Goal: Transaction & Acquisition: Obtain resource

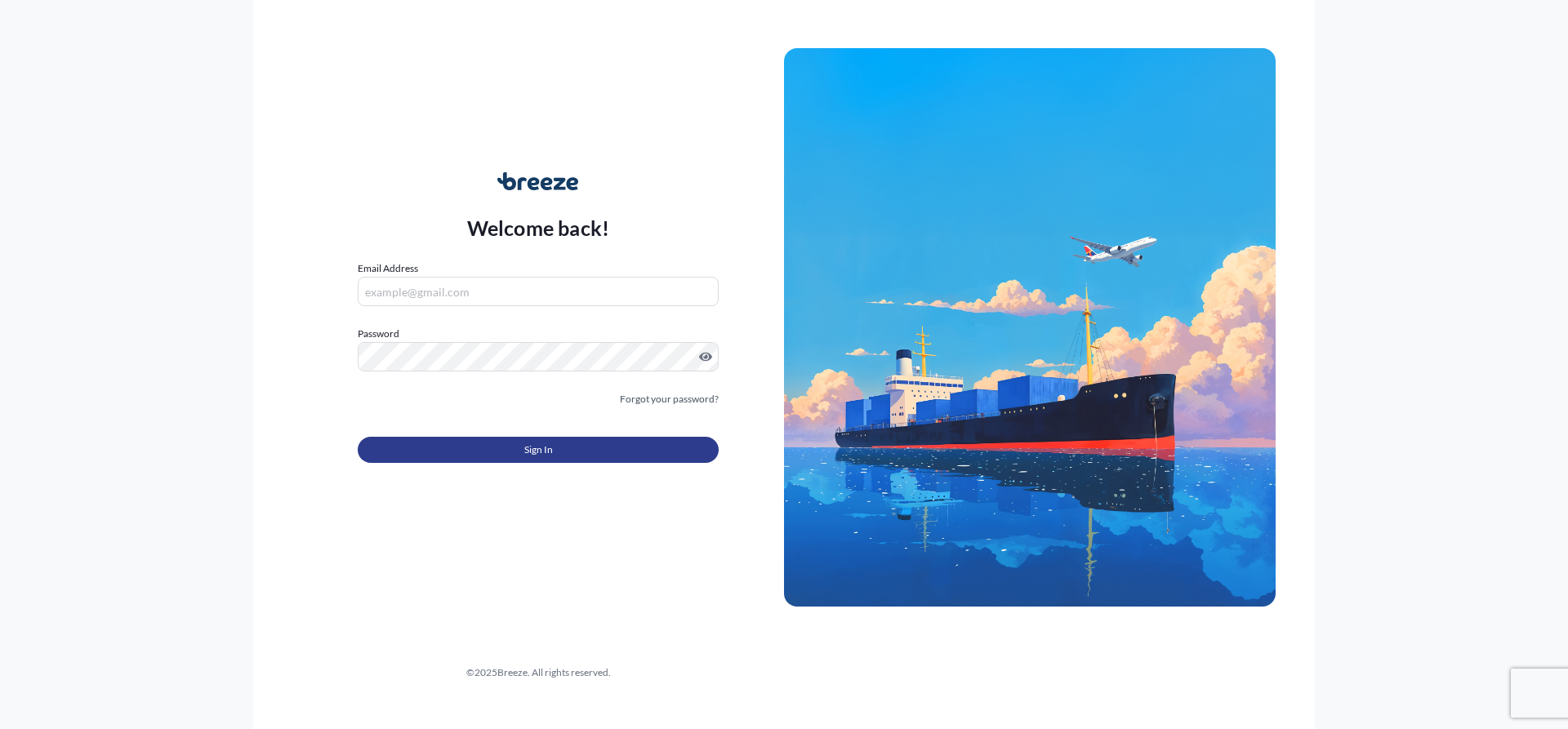
type input "[PERSON_NAME][EMAIL_ADDRESS][PERSON_NAME][DOMAIN_NAME]"
click at [502, 451] on button "Sign In" at bounding box center [537, 450] width 361 height 26
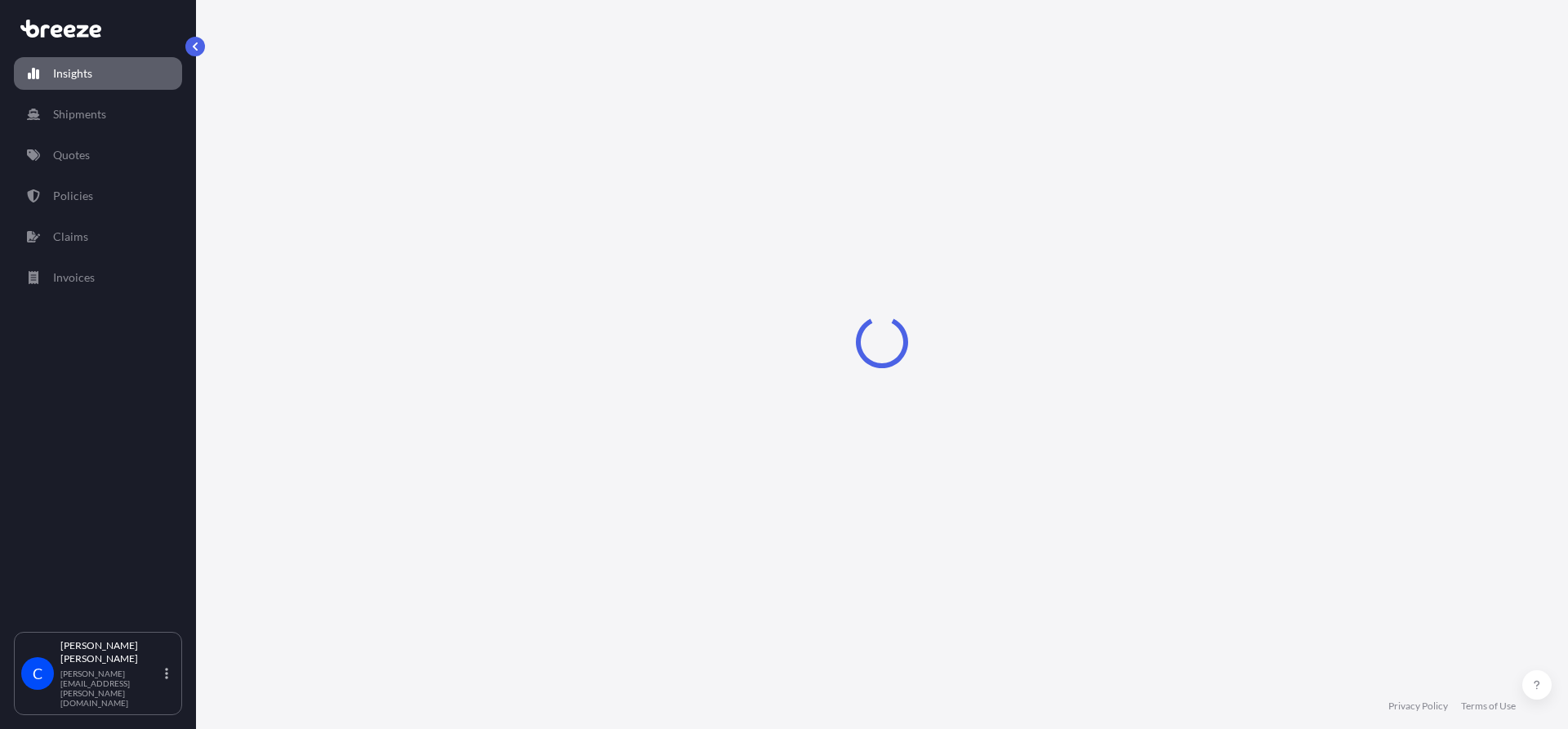
select select "2025"
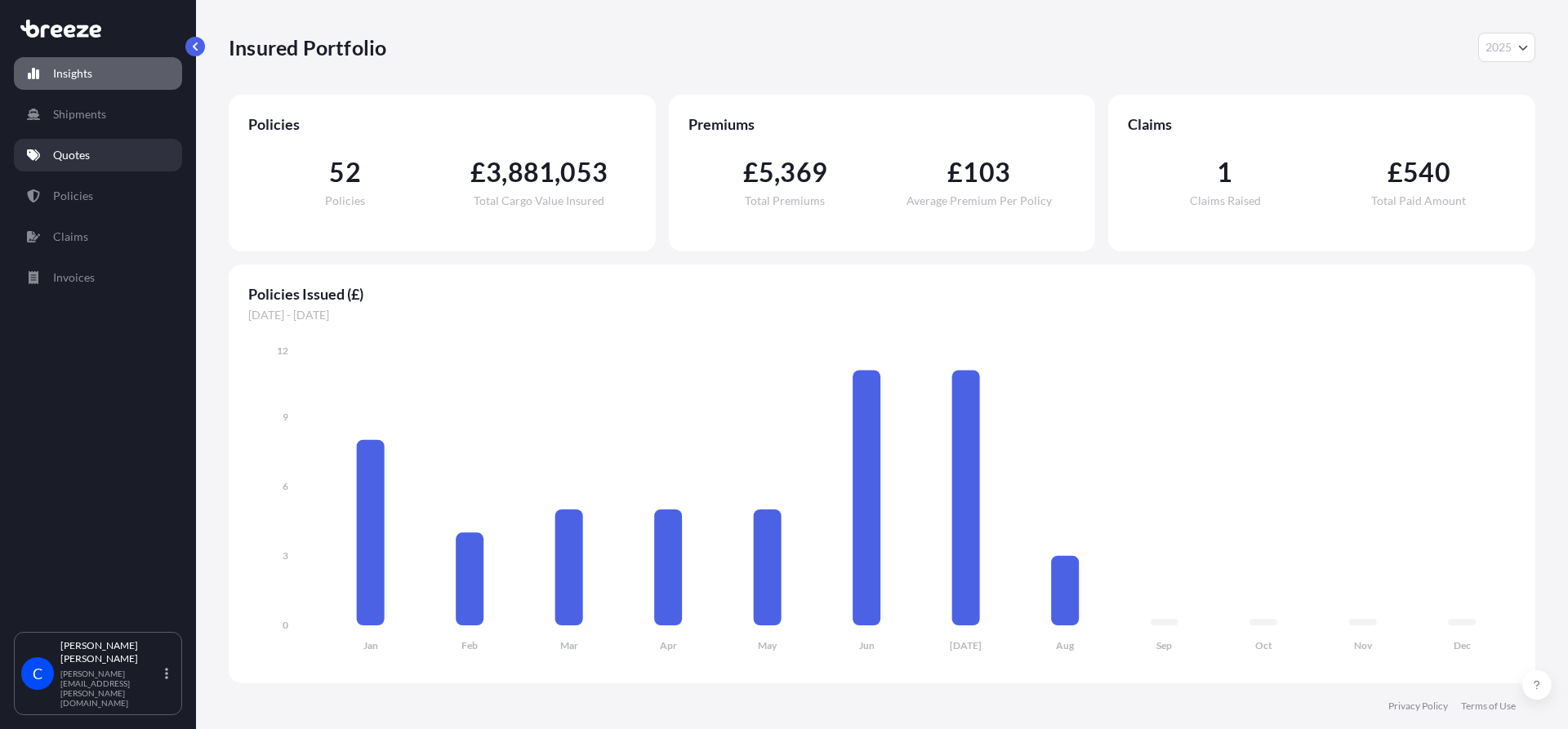
click at [79, 156] on p "Quotes" at bounding box center [71, 155] width 37 height 16
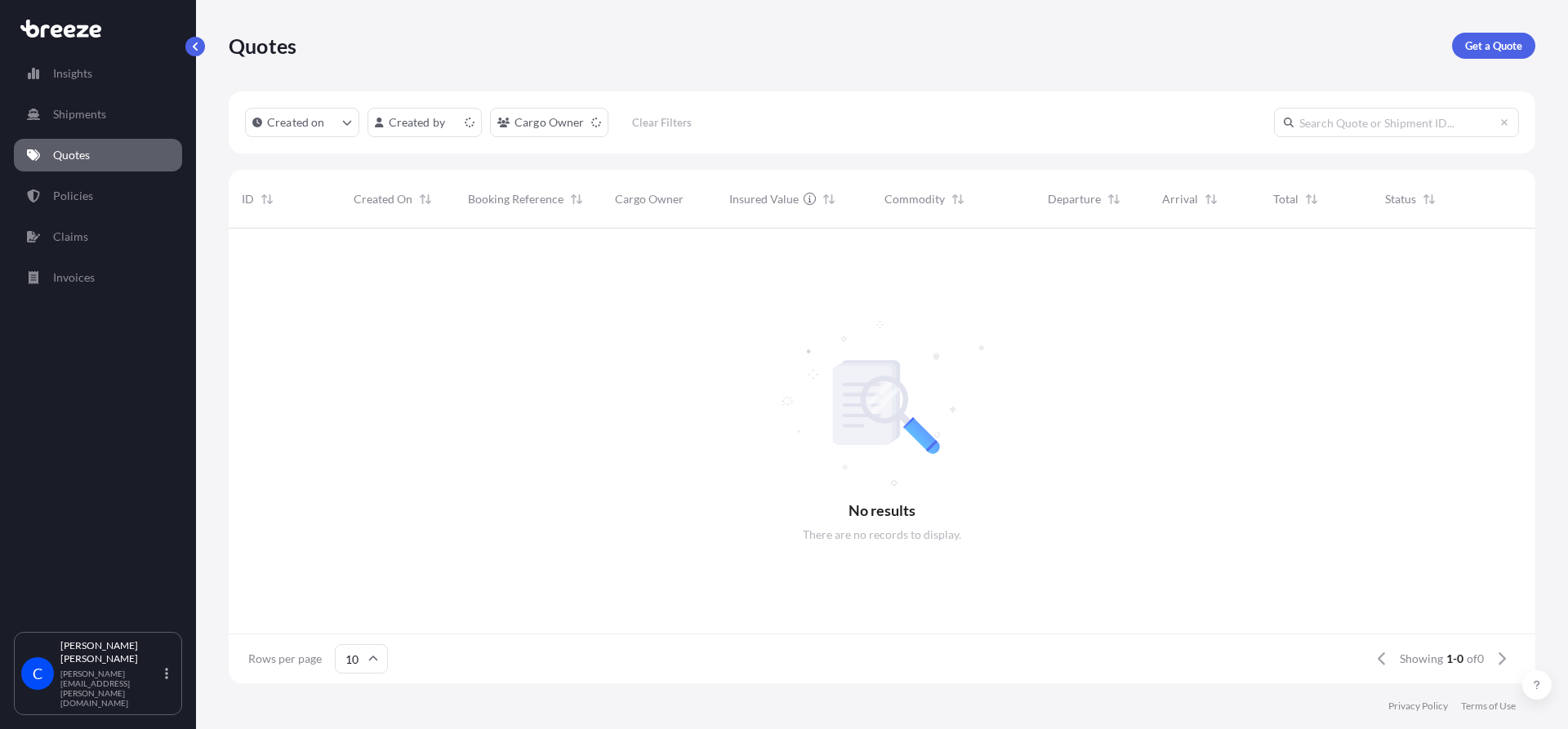
scroll to position [452, 1295]
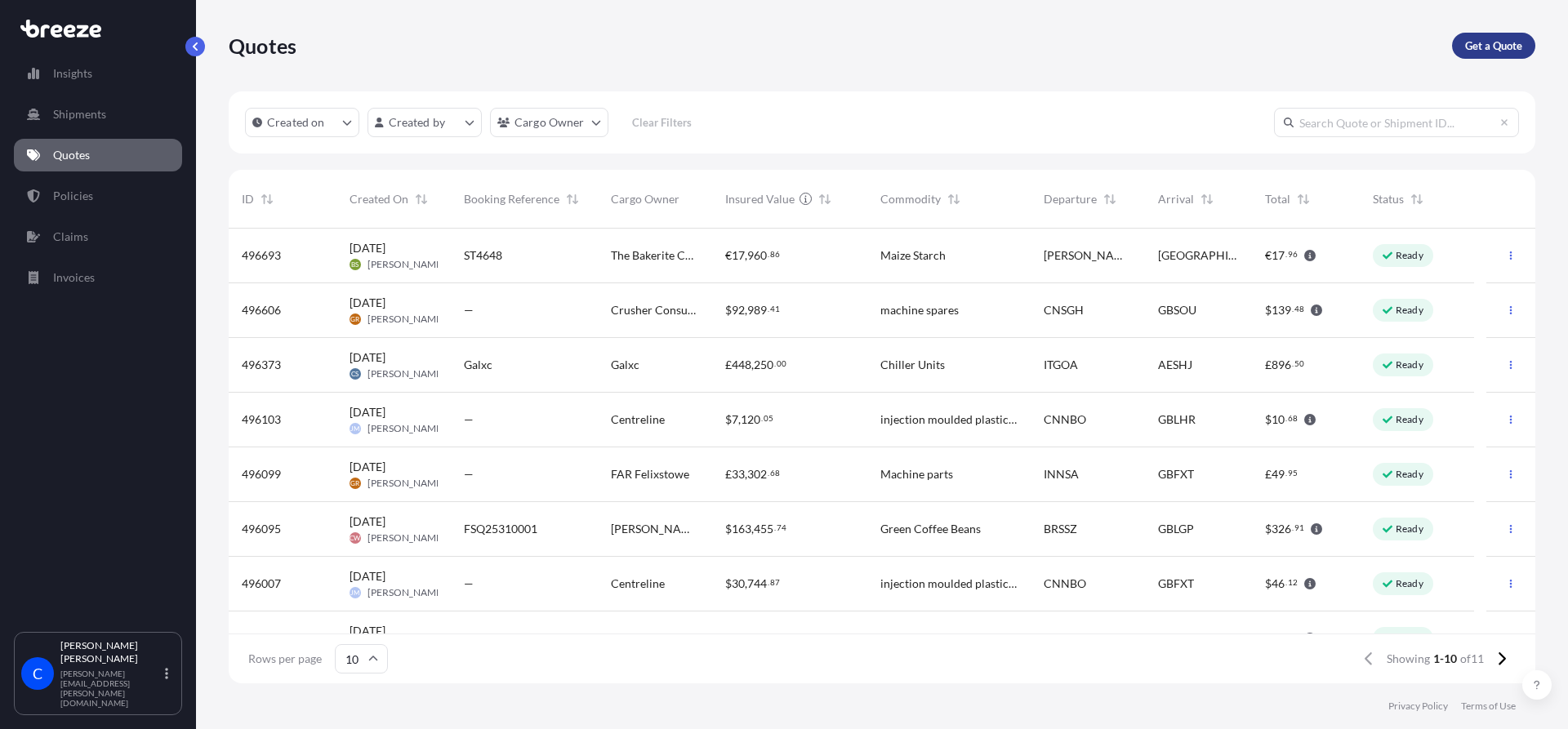
click at [1489, 48] on p "Get a Quote" at bounding box center [1494, 45] width 58 height 16
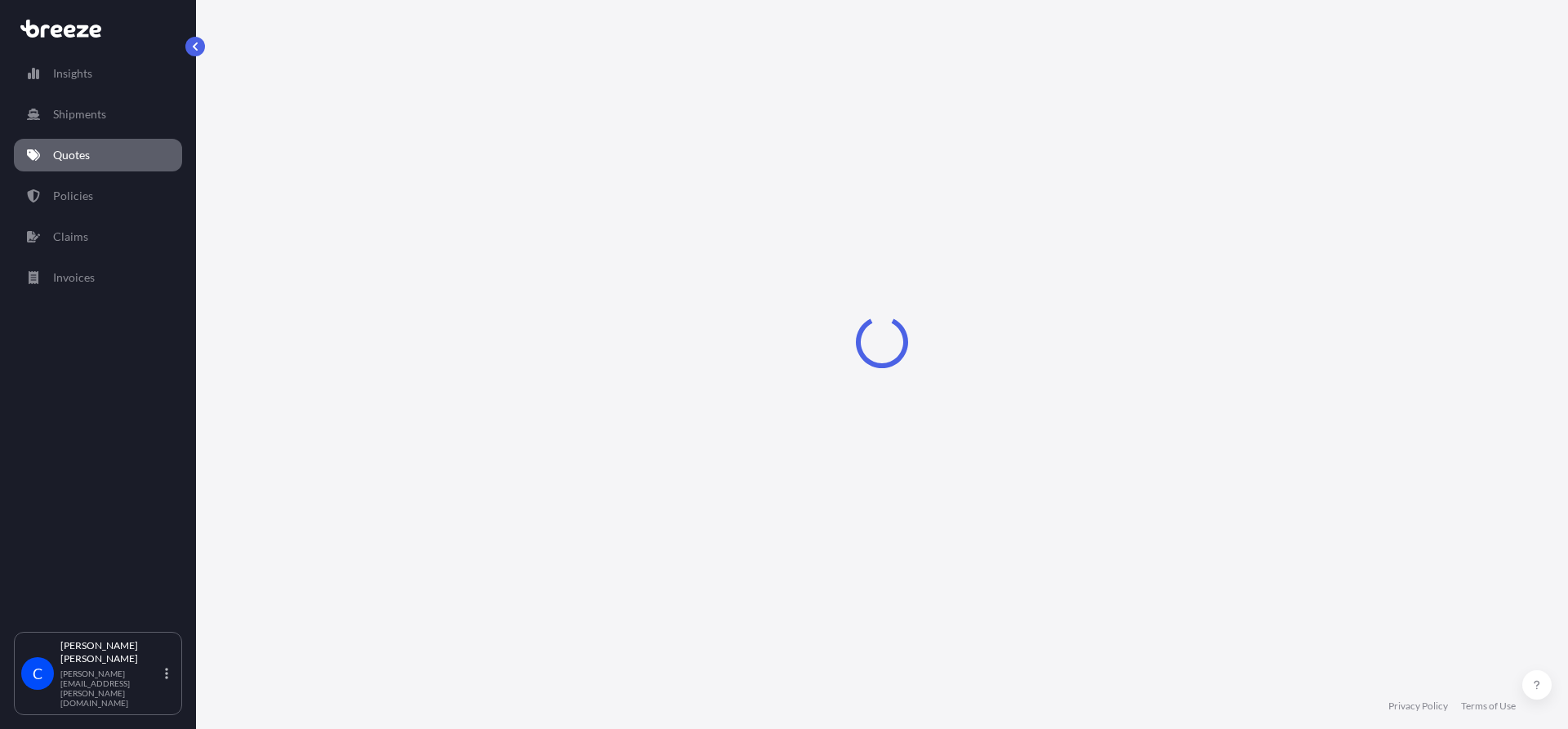
select select "Road"
select select "Sea"
select select "1"
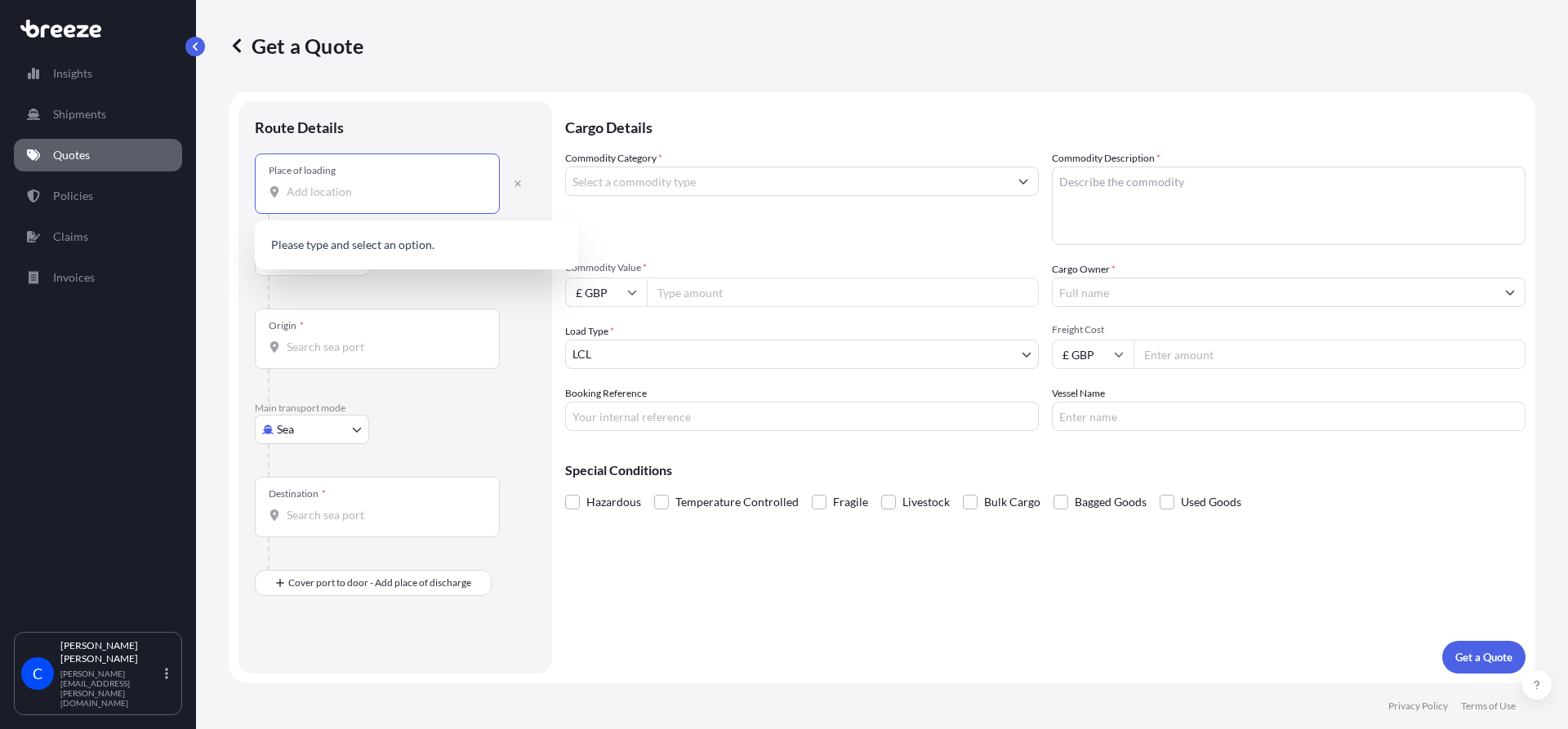
click at [369, 192] on input "Place of loading" at bounding box center [383, 191] width 192 height 16
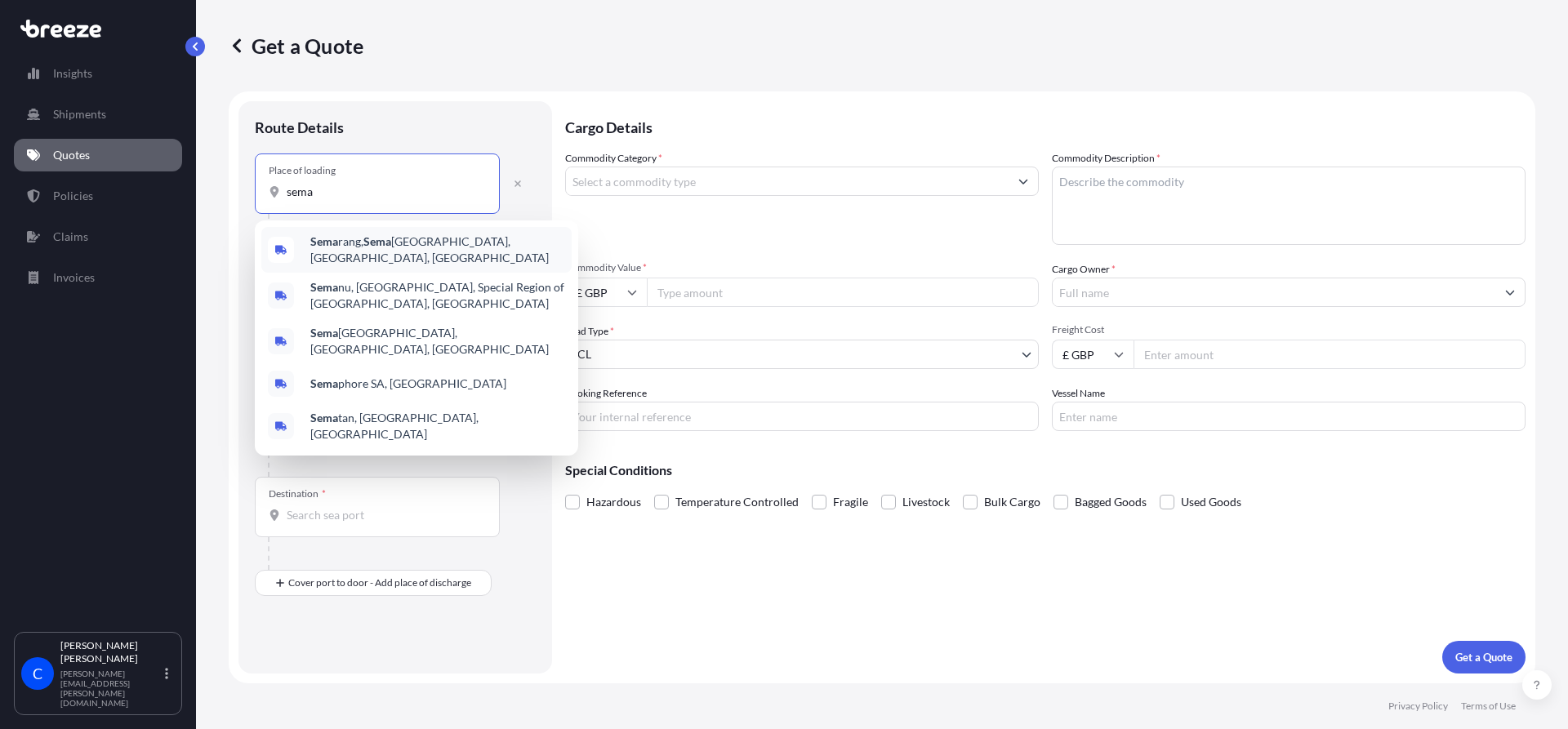
click at [360, 253] on span "Sema rang, [GEOGRAPHIC_DATA], [GEOGRAPHIC_DATA], [GEOGRAPHIC_DATA]" at bounding box center [437, 250] width 255 height 33
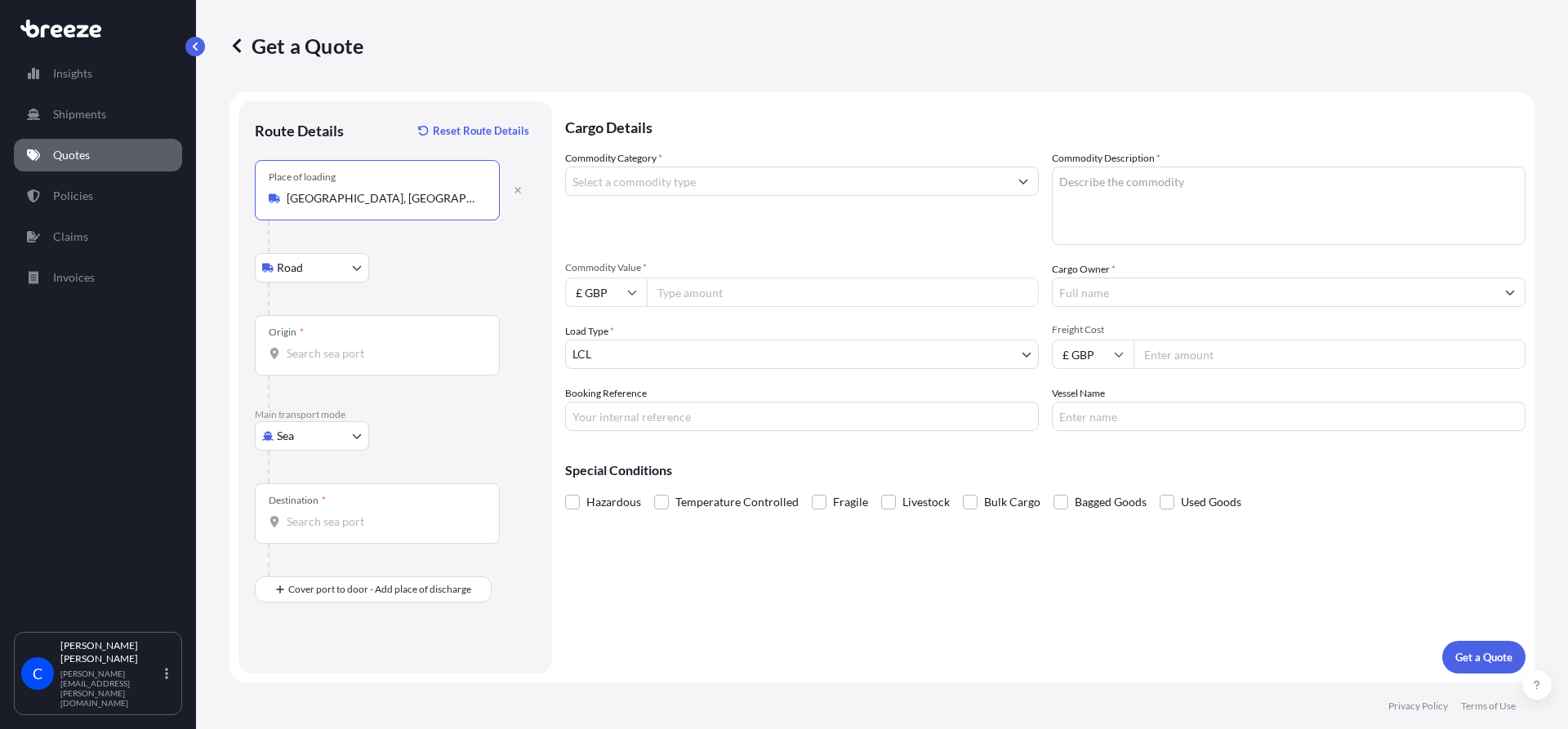
type input "[GEOGRAPHIC_DATA], [GEOGRAPHIC_DATA], [GEOGRAPHIC_DATA], [GEOGRAPHIC_DATA]"
click at [305, 358] on input "Origin *" at bounding box center [383, 353] width 192 height 16
type input "IDSRG - [GEOGRAPHIC_DATA], [GEOGRAPHIC_DATA]"
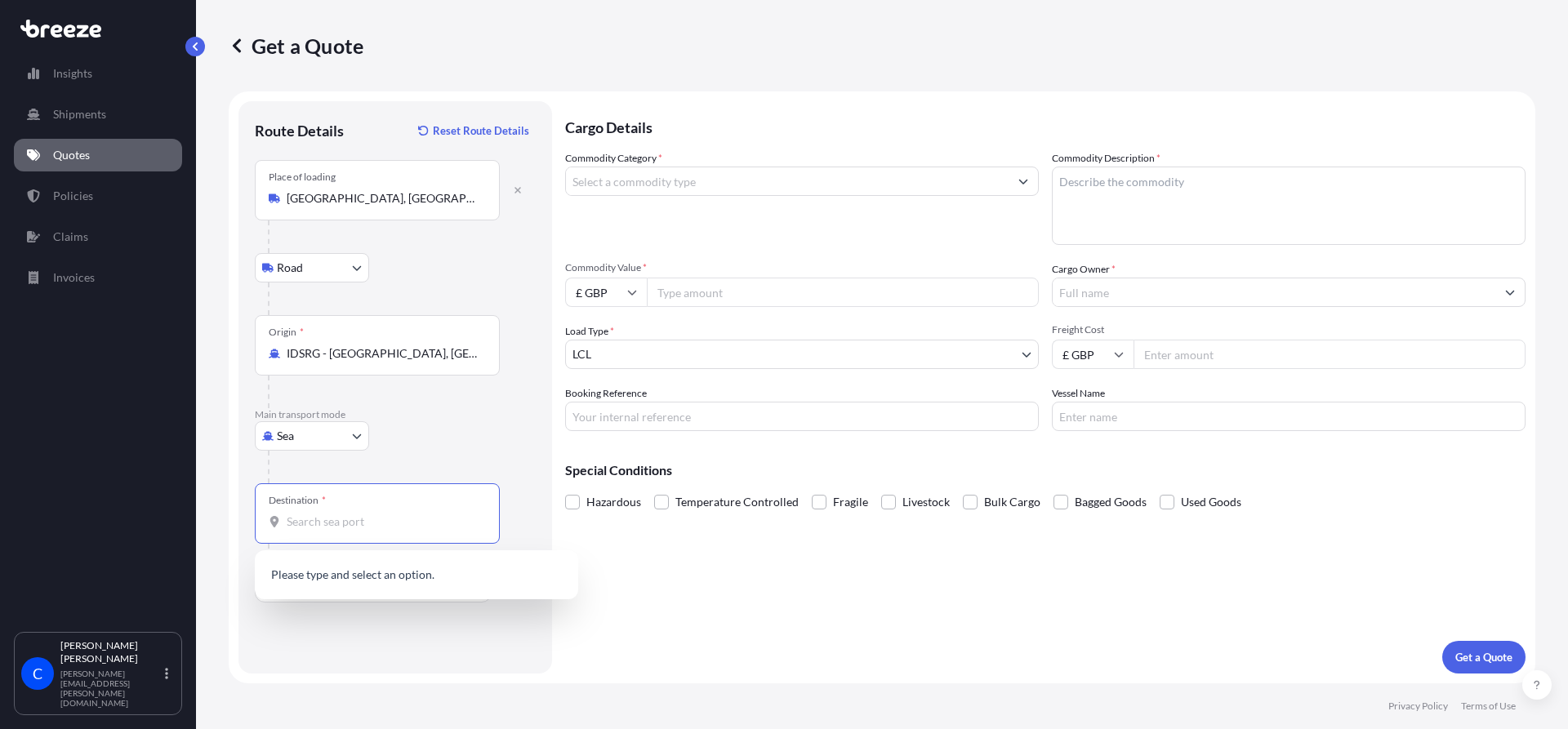
click at [334, 524] on input "Destination *" at bounding box center [383, 522] width 192 height 16
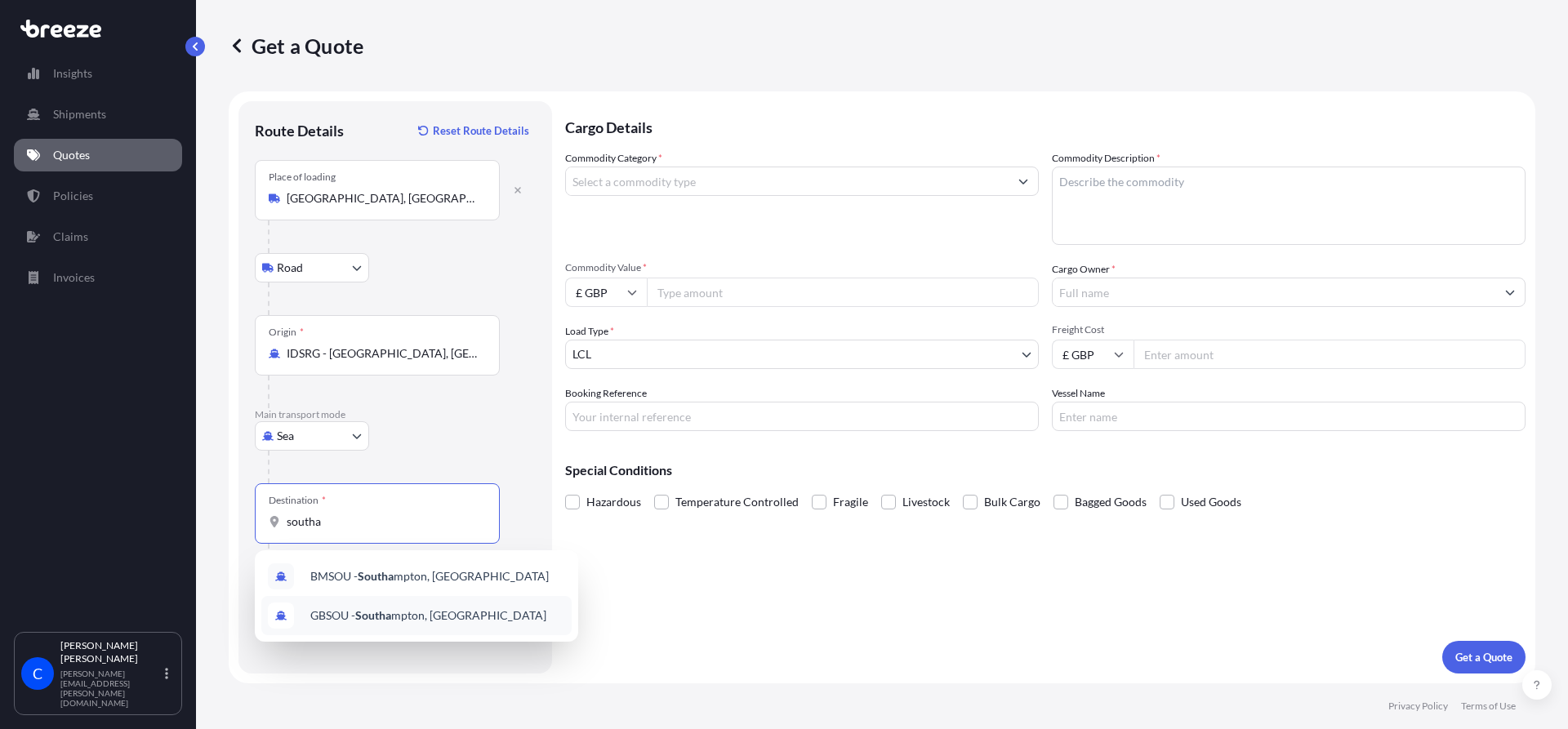
click at [483, 612] on span "GBSOU - Southa mpton, [GEOGRAPHIC_DATA]" at bounding box center [428, 615] width 236 height 16
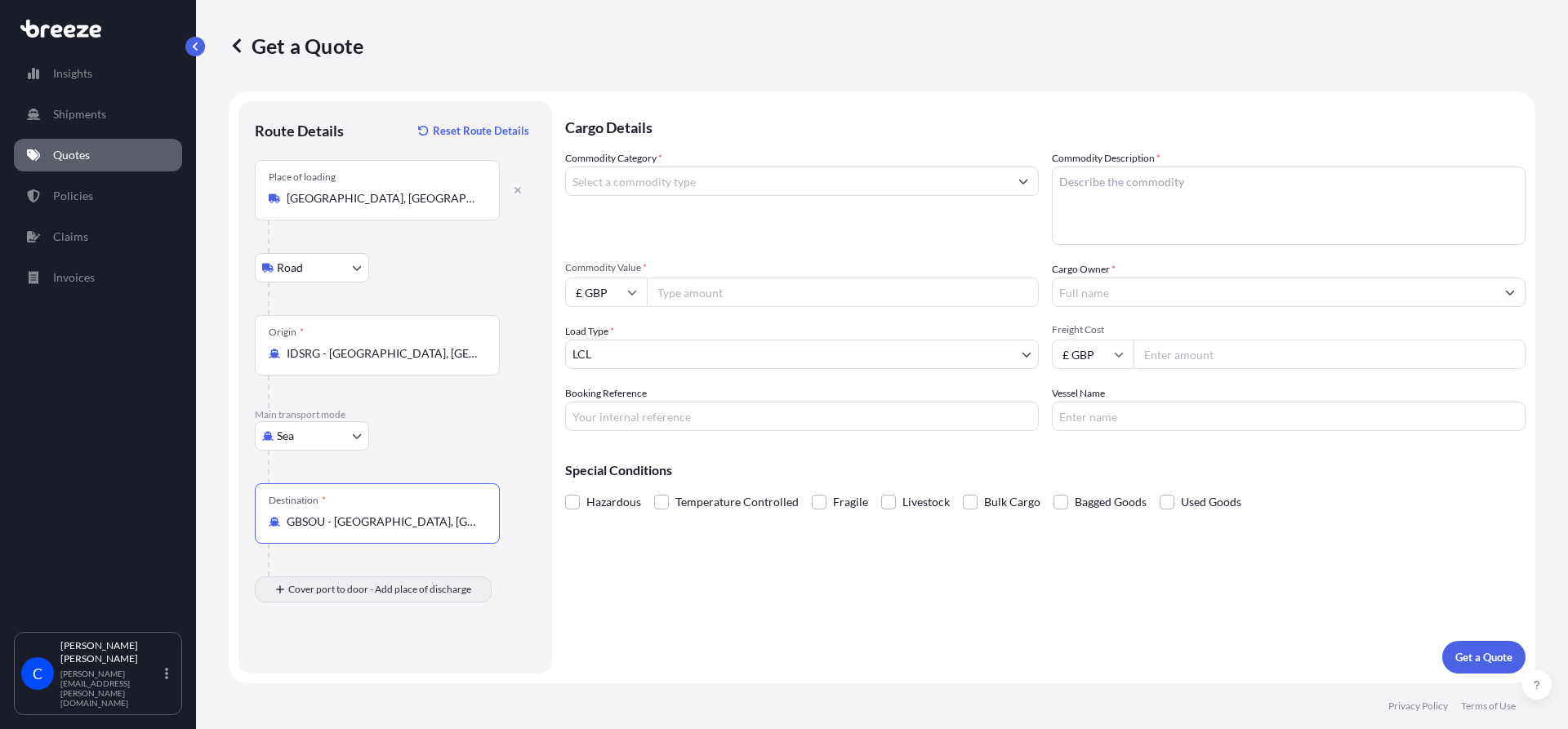
type input "GBSOU - [GEOGRAPHIC_DATA], [GEOGRAPHIC_DATA]"
click at [307, 677] on input "Place of Discharge" at bounding box center [383, 676] width 192 height 16
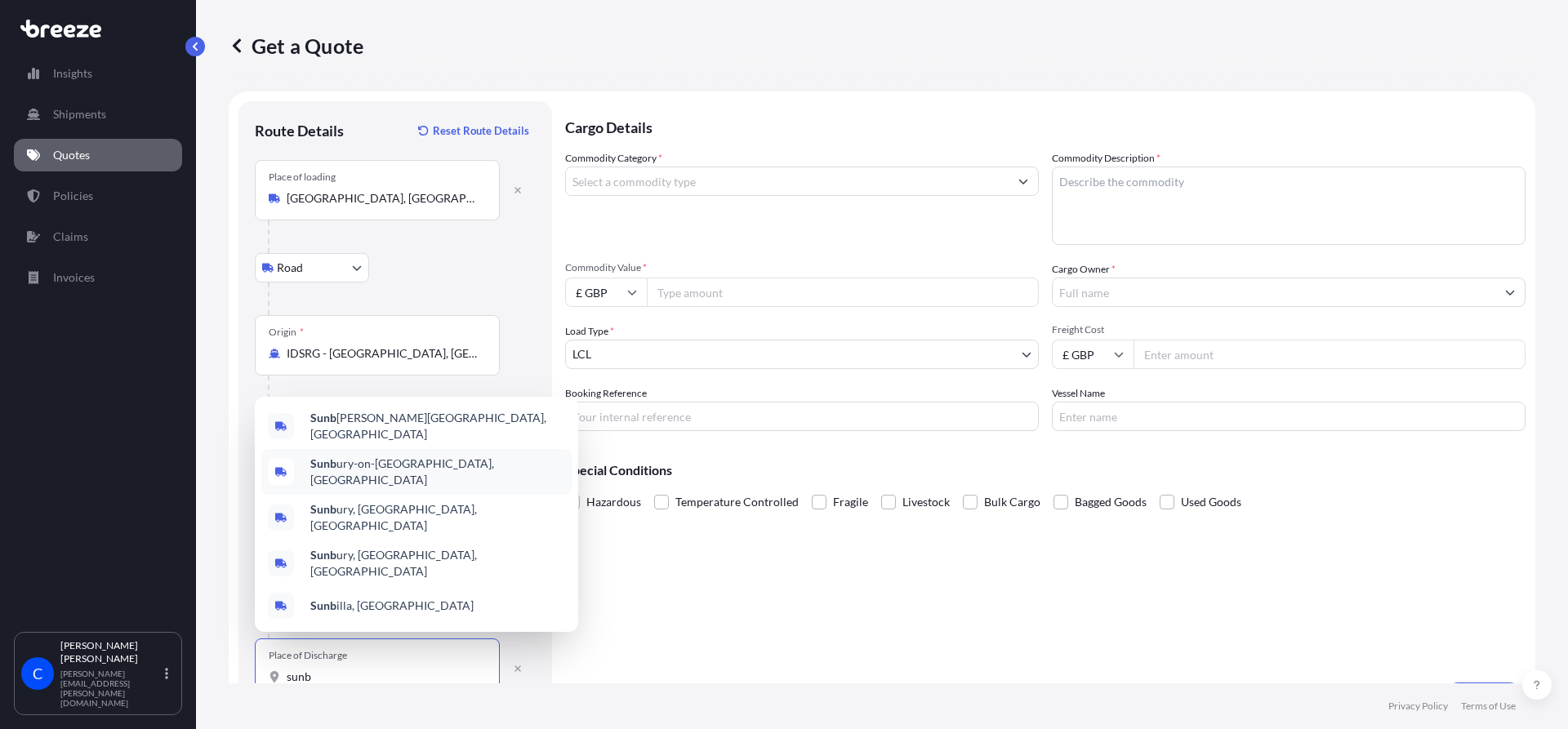
click at [491, 487] on div "Sunb ury-[GEOGRAPHIC_DATA], [GEOGRAPHIC_DATA]" at bounding box center [416, 472] width 310 height 45
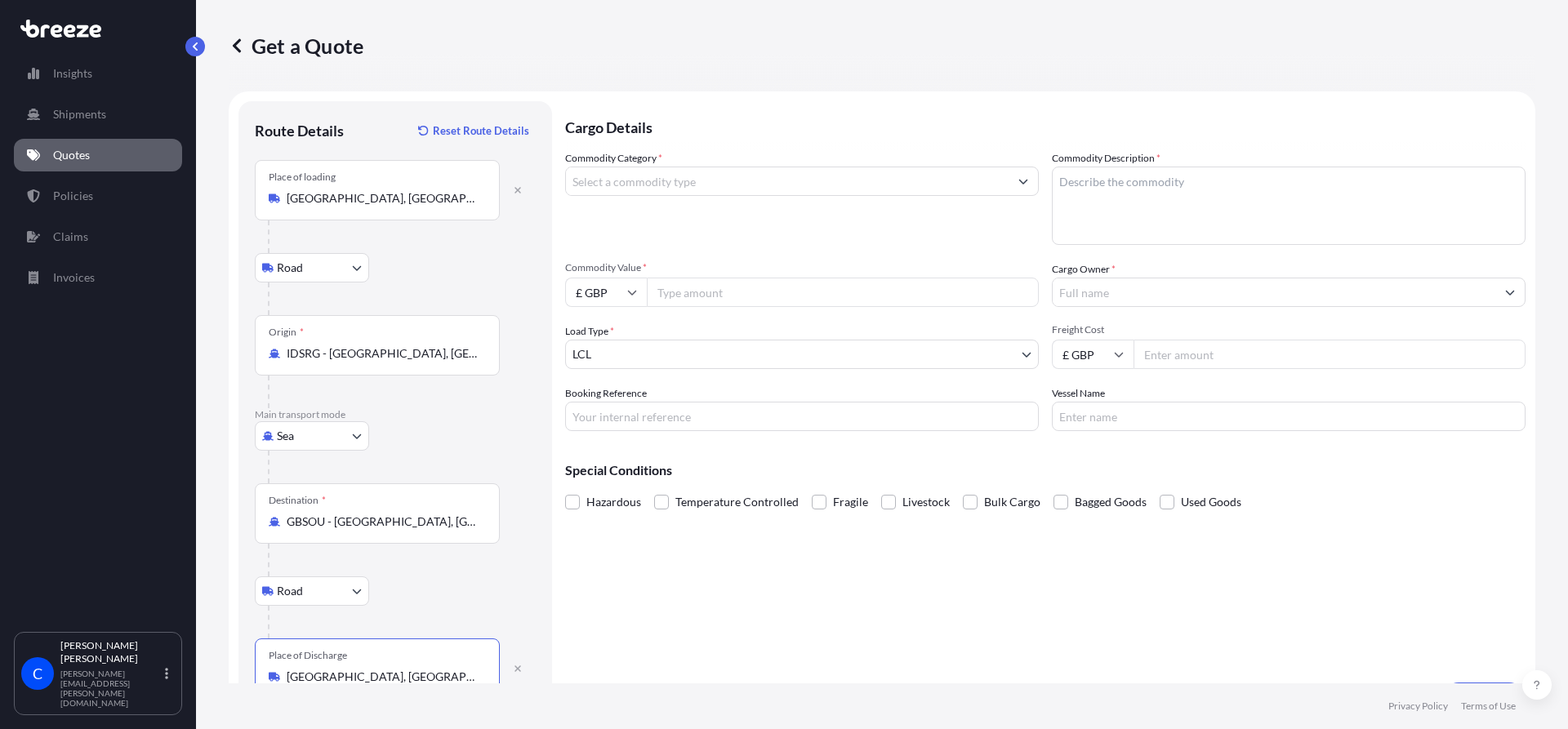
type input "[GEOGRAPHIC_DATA], [GEOGRAPHIC_DATA]"
click at [1018, 180] on icon "Show suggestions" at bounding box center [1023, 181] width 9 height 9
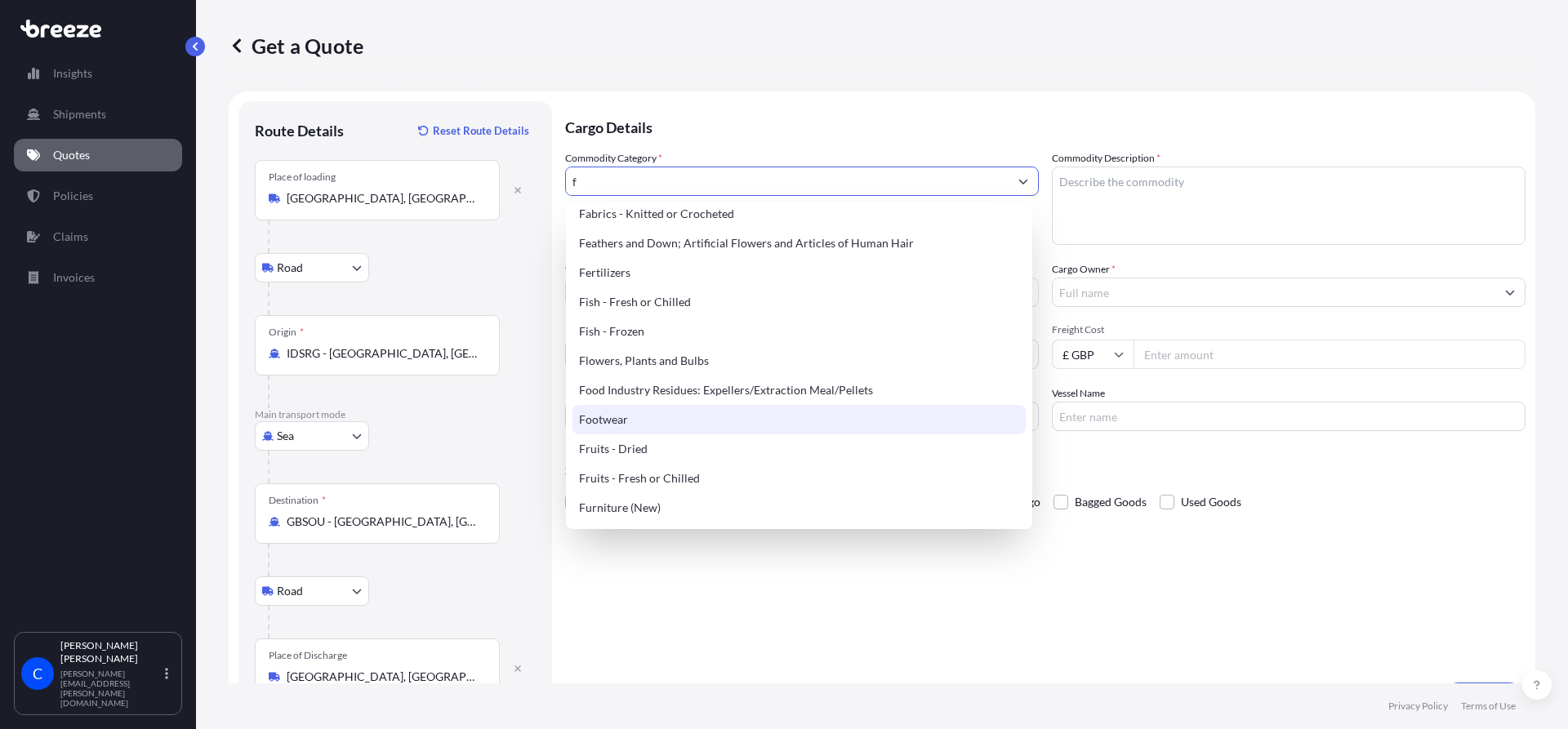
scroll to position [326, 0]
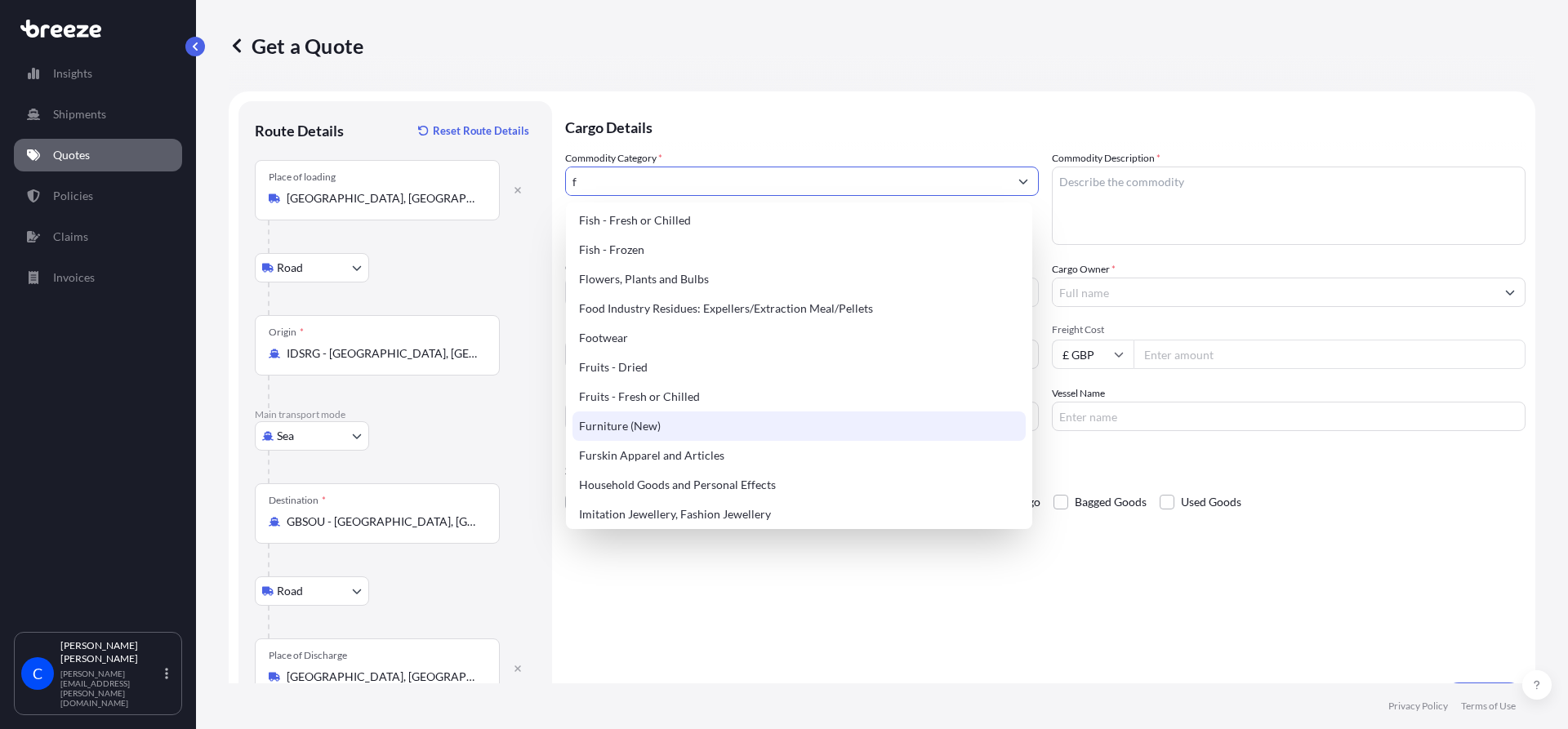
click at [680, 416] on div "Furniture (New)" at bounding box center [799, 425] width 454 height 29
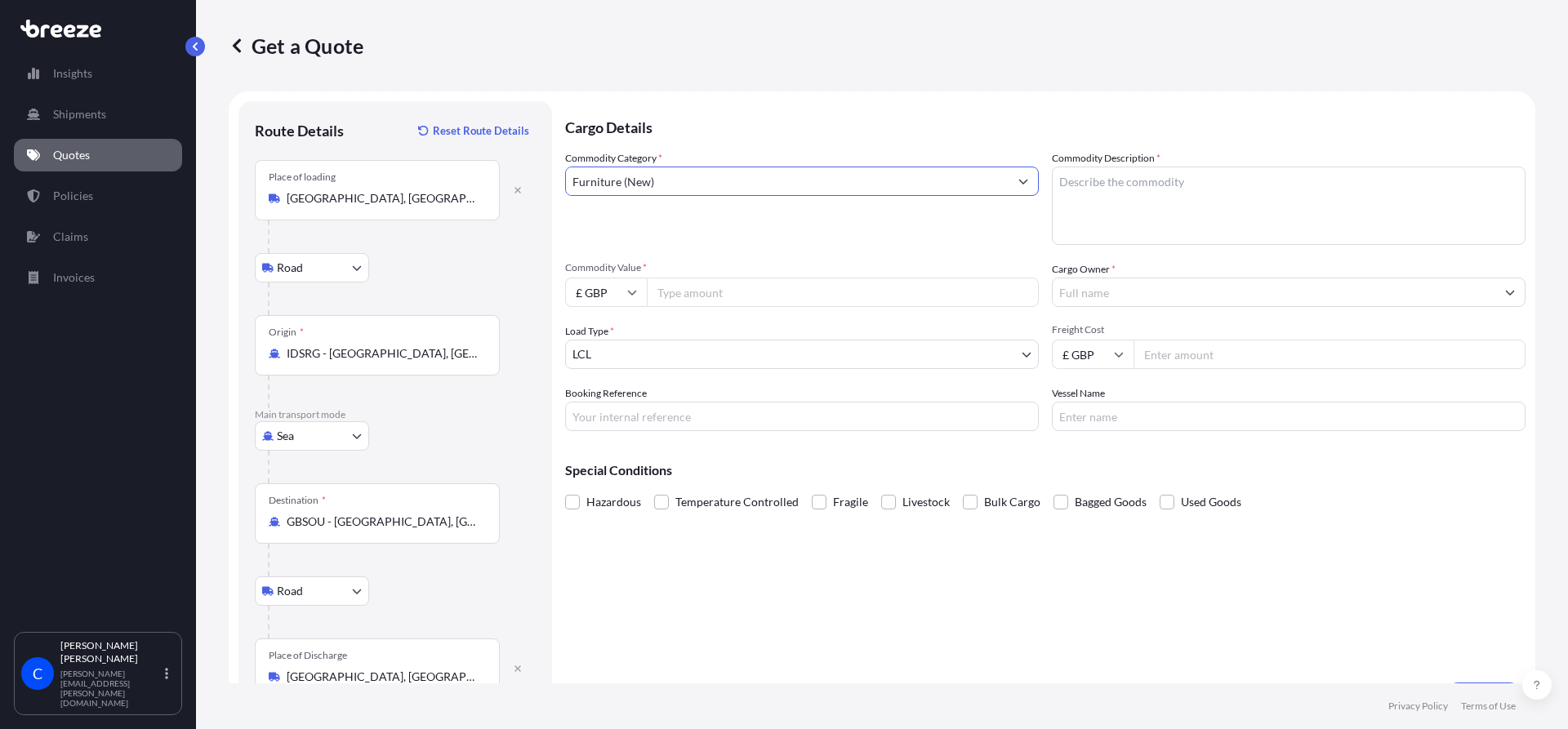
type input "Furniture (New)"
click at [1151, 187] on textarea "Commodity Description *" at bounding box center [1288, 206] width 473 height 78
click at [1120, 181] on textarea "decoarive" at bounding box center [1288, 206] width 473 height 78
type textarea "decorative furniture"
click at [722, 295] on input "Commodity Value *" at bounding box center [843, 291] width 392 height 29
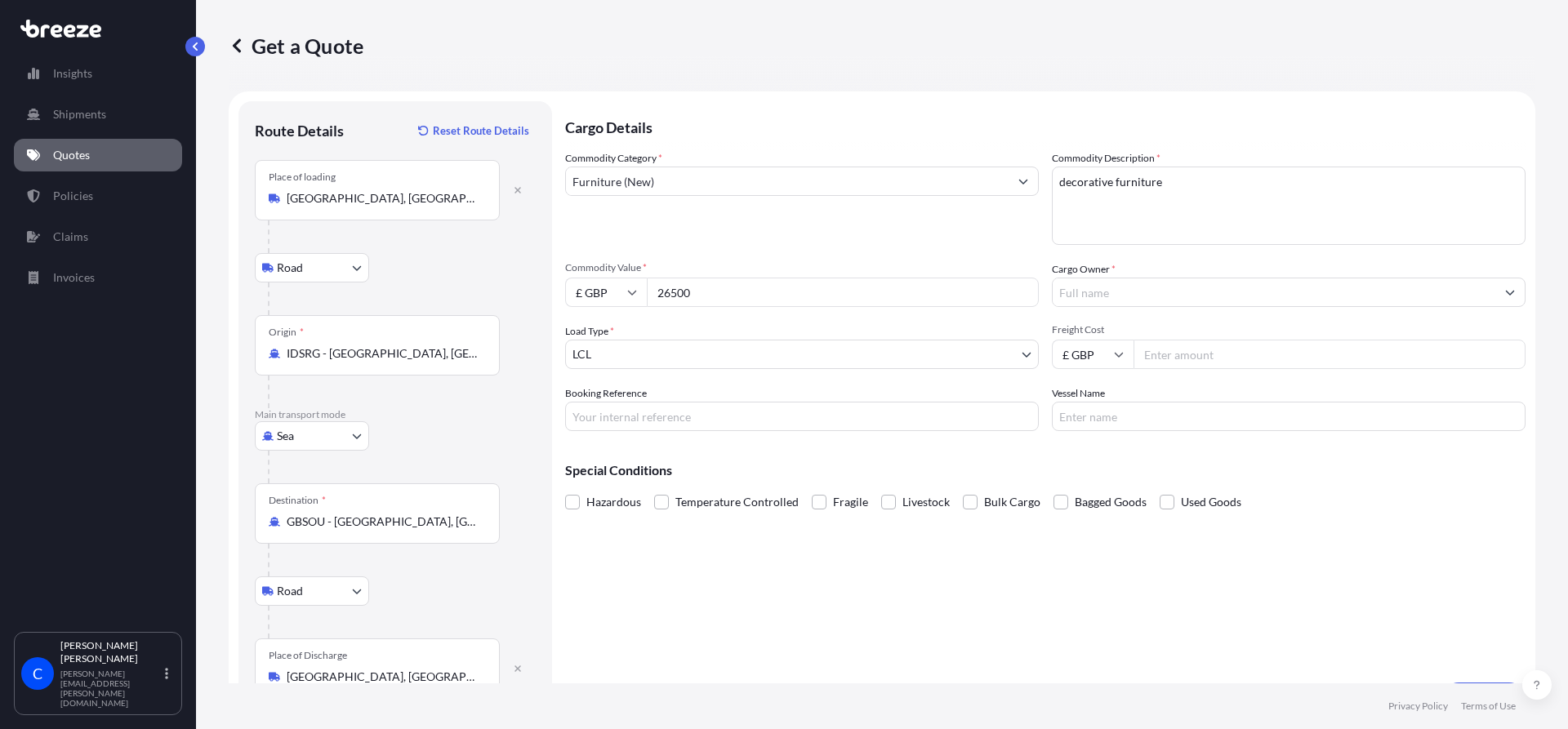
type input "26500"
click at [1081, 296] on input "Cargo Owner *" at bounding box center [1273, 291] width 442 height 29
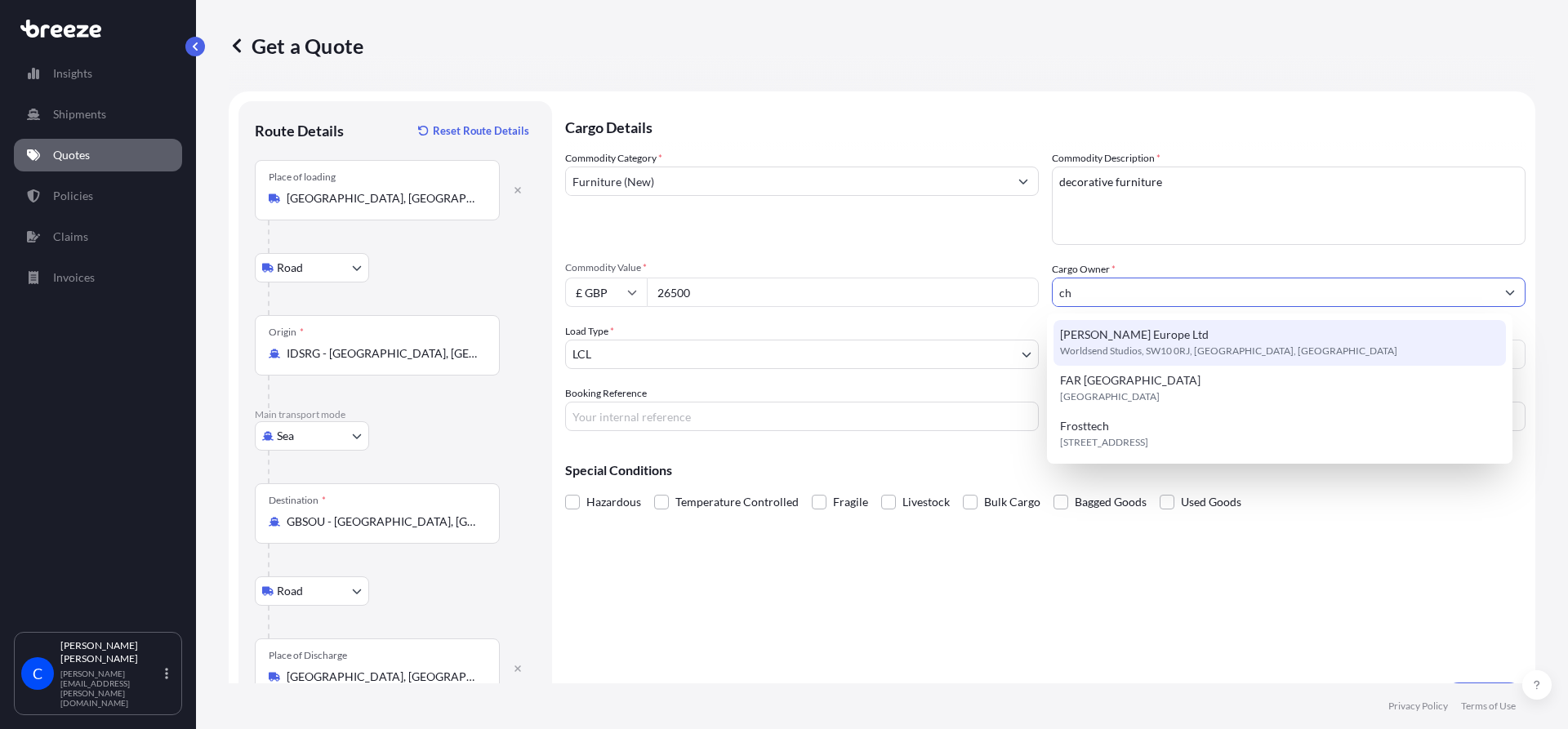
click at [1096, 342] on span "[PERSON_NAME] Europe Ltd" at bounding box center [1134, 334] width 149 height 16
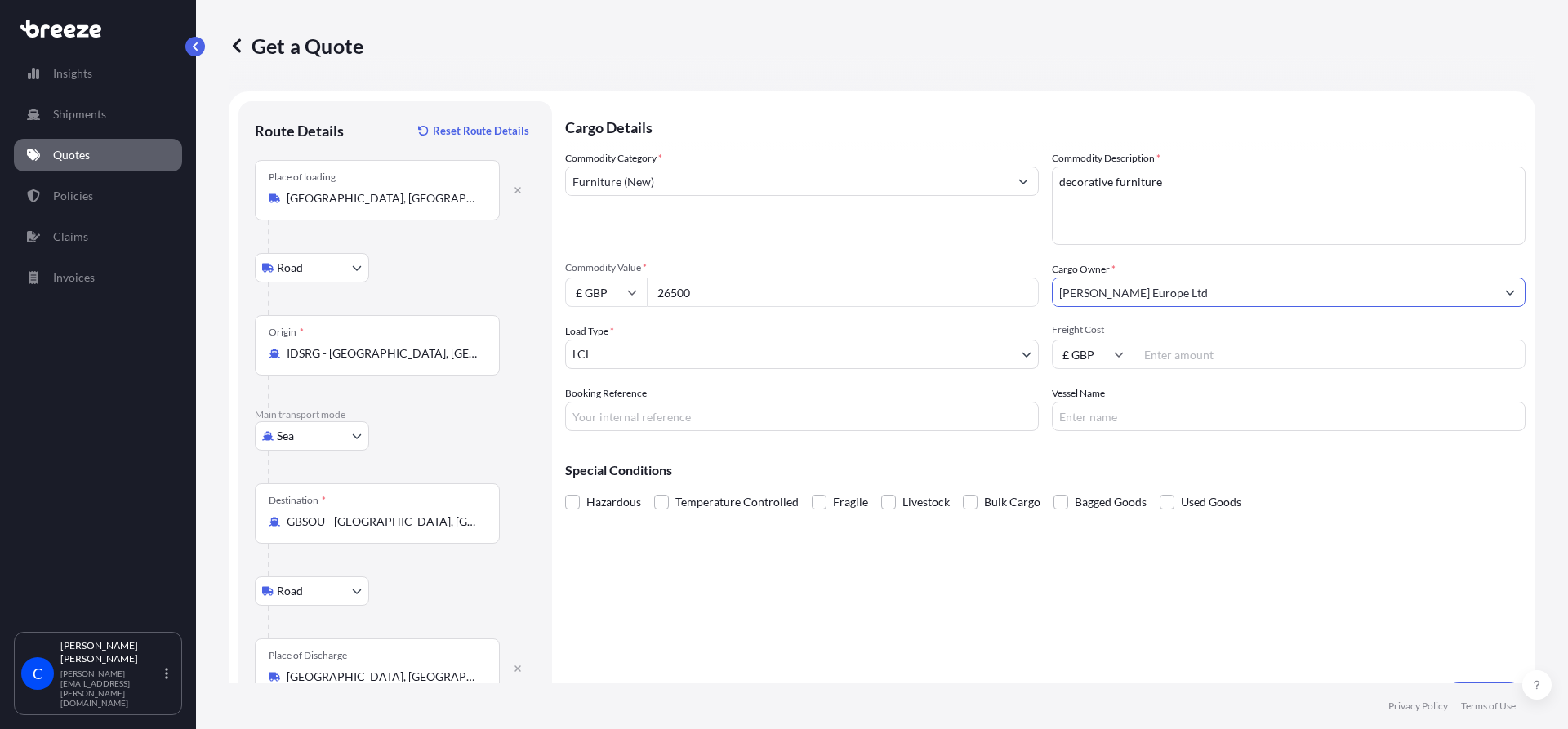
type input "[PERSON_NAME] Europe Ltd"
click at [1019, 355] on body "15 options available. 10 options available. 1 option available. 3 options avail…" at bounding box center [784, 364] width 1568 height 729
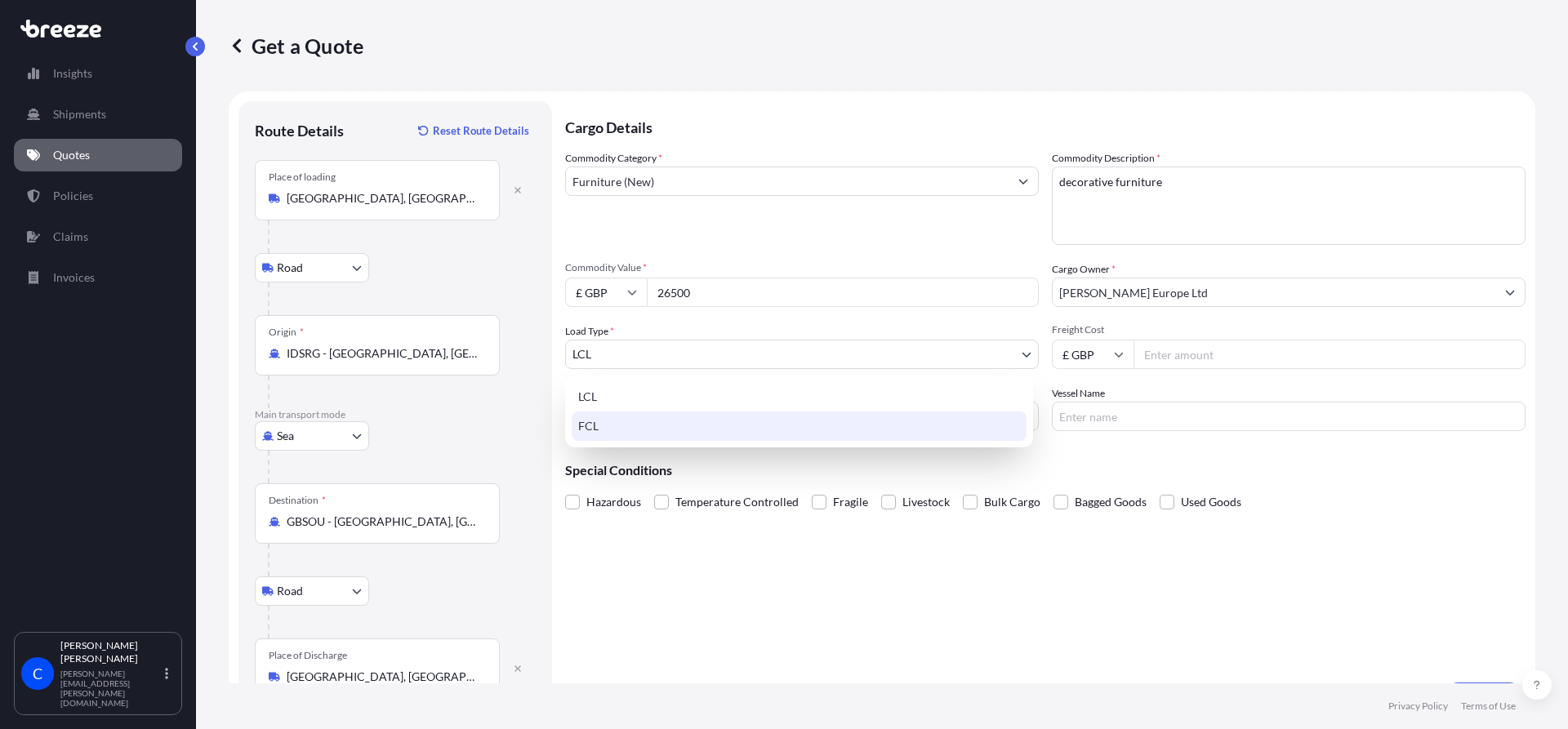
click at [627, 425] on div "FCL" at bounding box center [799, 425] width 454 height 29
select select "2"
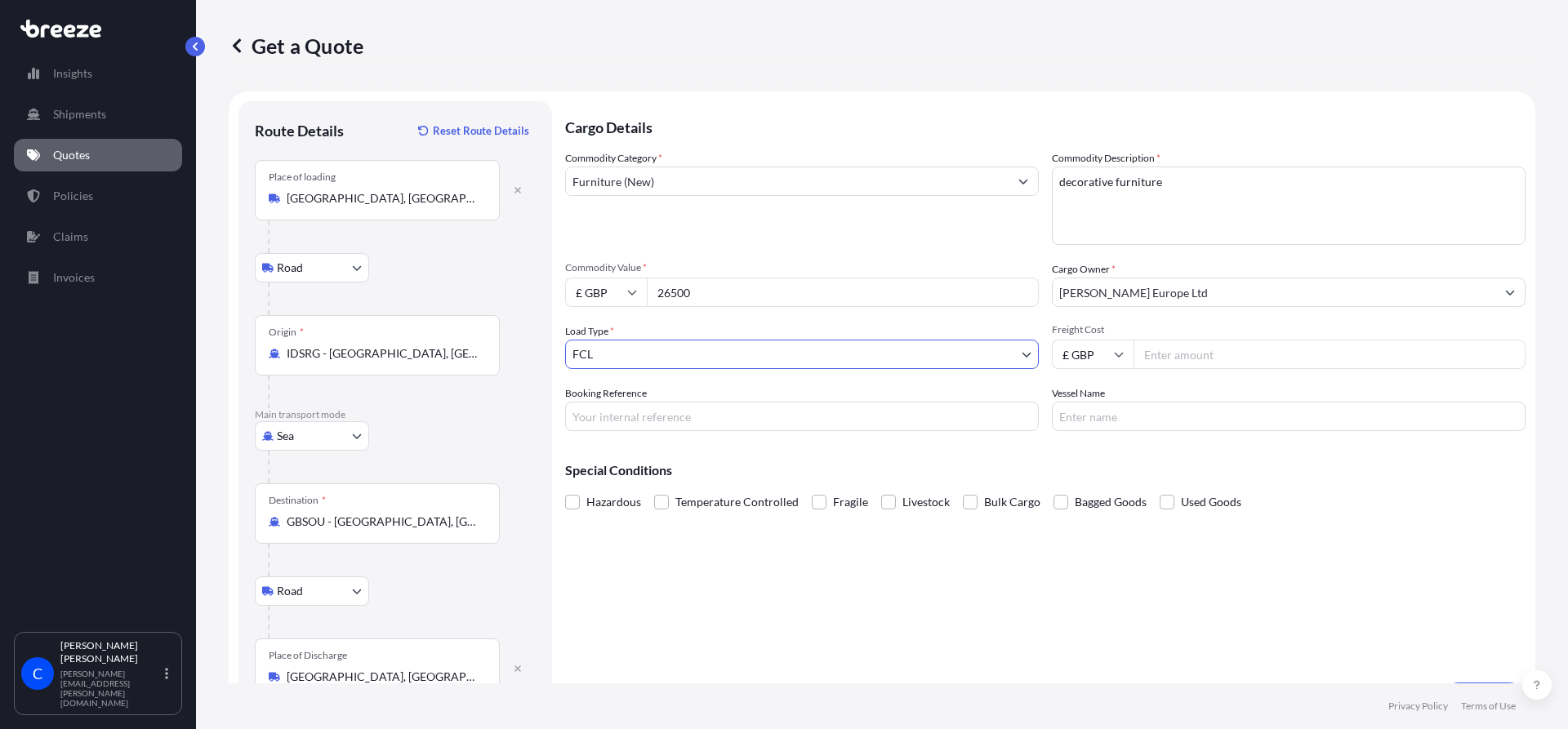
click at [656, 418] on input "Booking Reference" at bounding box center [801, 416] width 473 height 29
click at [664, 425] on input "Booking Reference" at bounding box center [801, 416] width 473 height 29
type input "2SIO5070130"
type input "cma cgm [PERSON_NAME]"
click at [816, 504] on span at bounding box center [819, 503] width 15 height 15
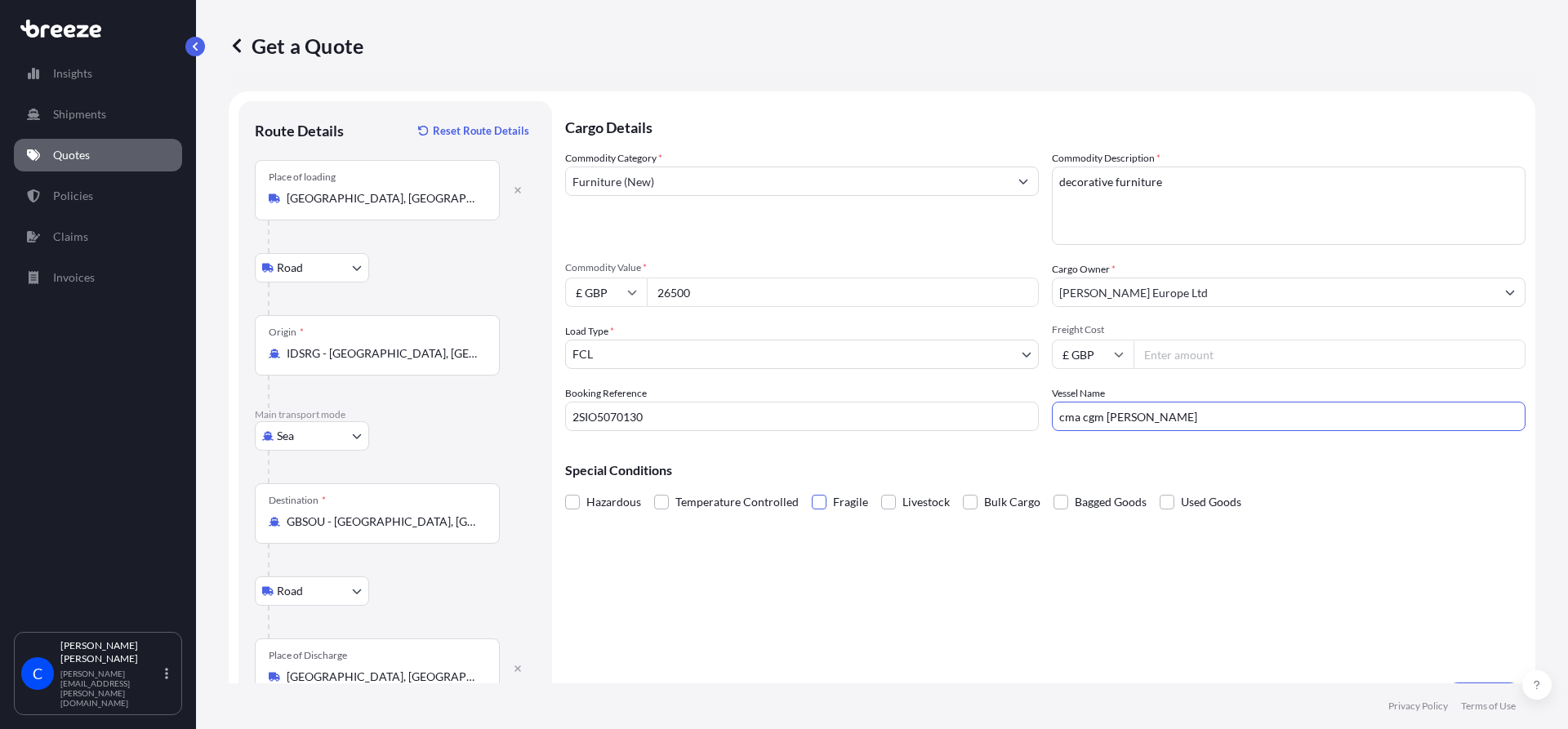
click at [812, 490] on input "Fragile" at bounding box center [812, 490] width 0 height 0
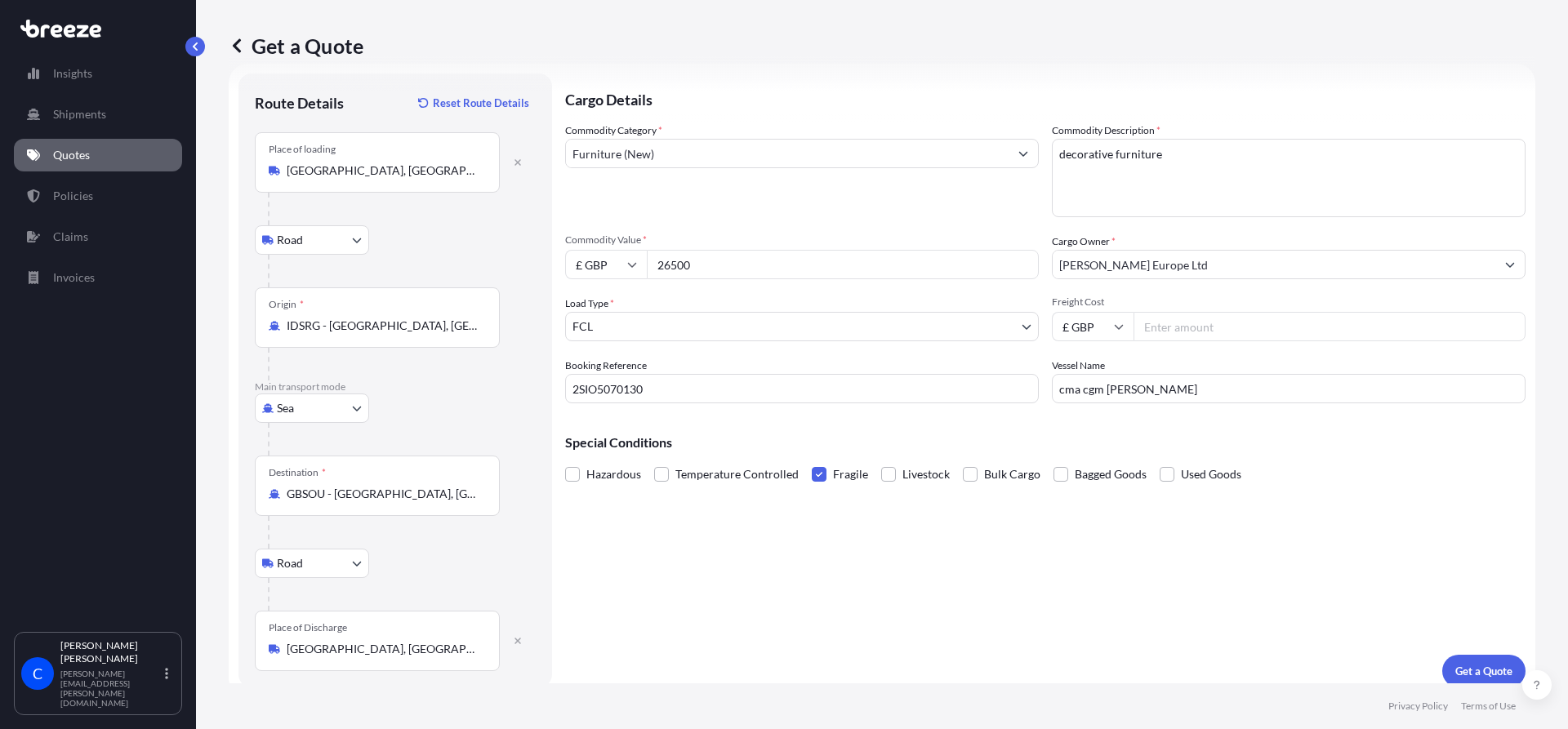
scroll to position [41, 0]
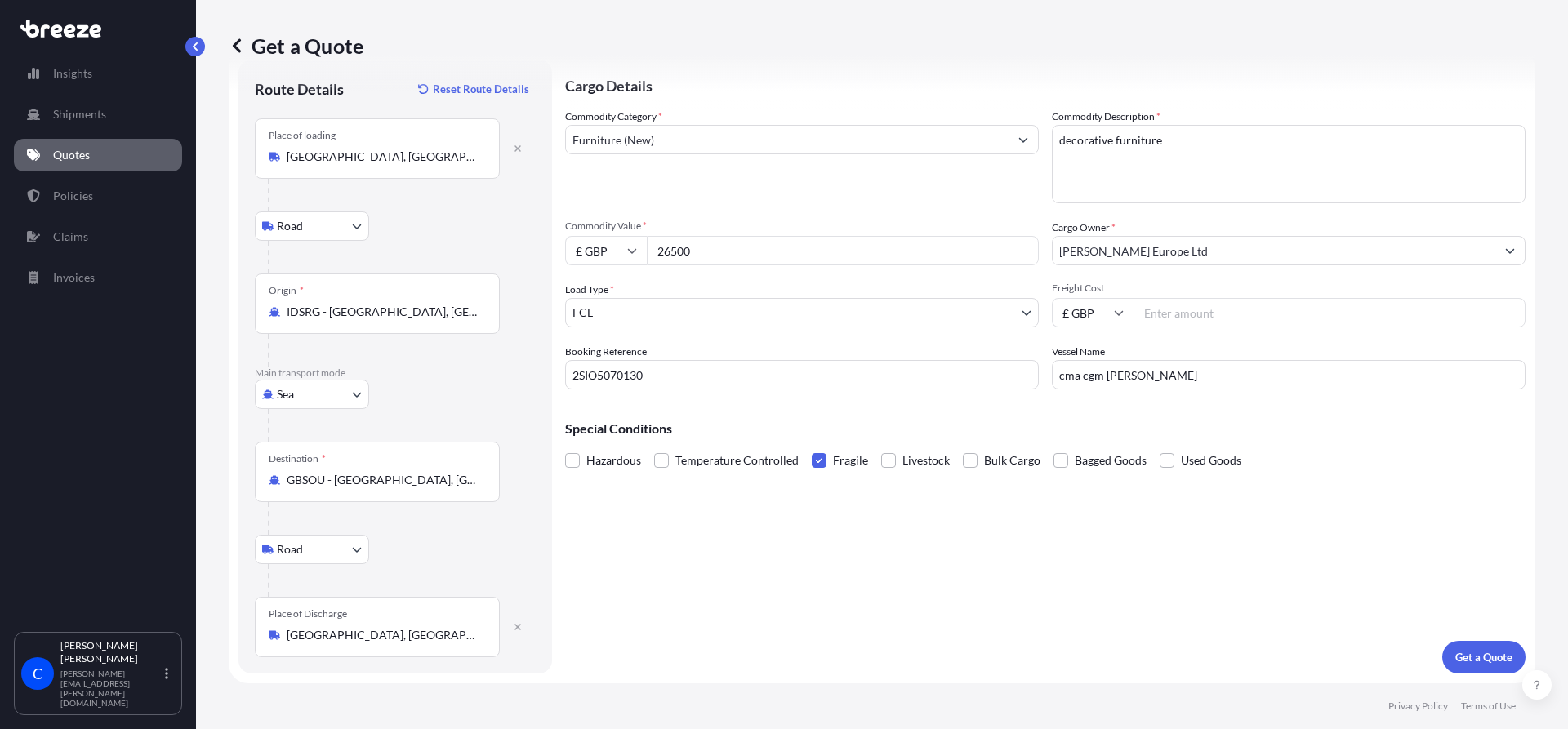
click at [1180, 316] on input "Freight Cost" at bounding box center [1329, 312] width 392 height 29
type input "5000"
click at [1455, 660] on p "Get a Quote" at bounding box center [1483, 656] width 58 height 16
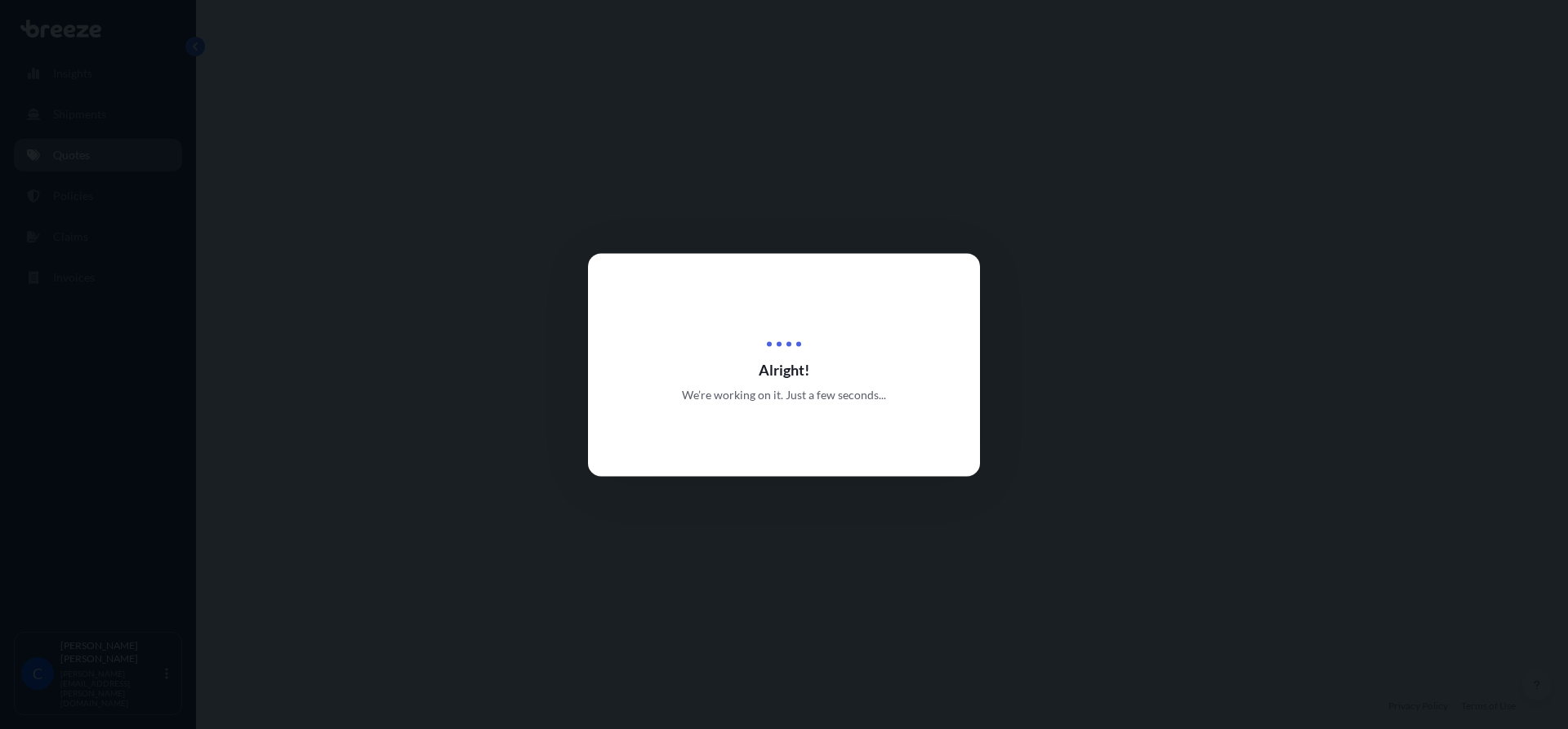
select select "Road"
select select "Sea"
select select "Road"
select select "2"
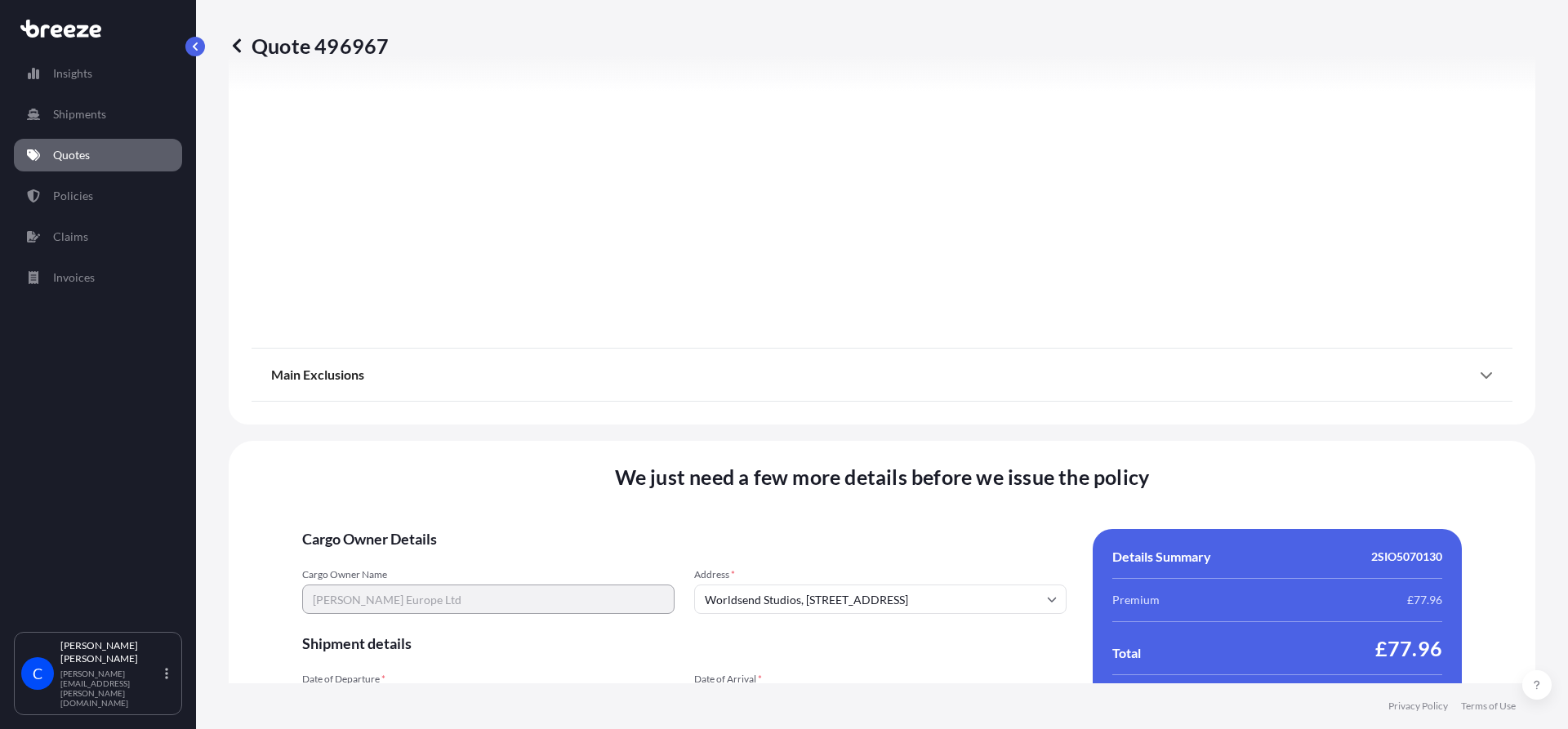
scroll to position [2186, 0]
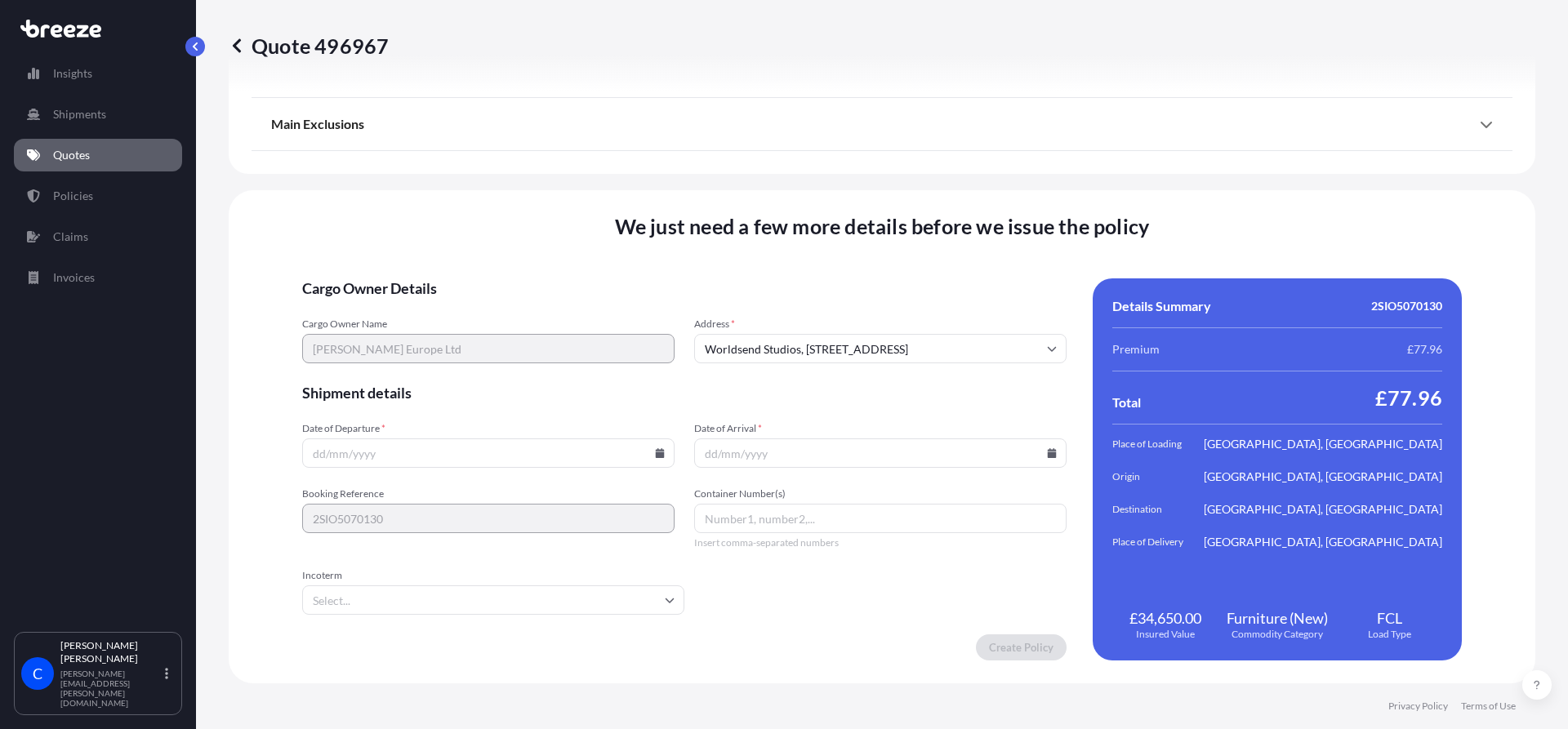
click at [539, 454] on input "Date of Departure *" at bounding box center [487, 453] width 372 height 29
click at [660, 456] on icon at bounding box center [660, 453] width 9 height 9
click at [412, 341] on button "19" at bounding box center [414, 340] width 26 height 26
type input "[DATE]"
click at [1048, 456] on input "Date of Arrival *" at bounding box center [880, 453] width 372 height 29
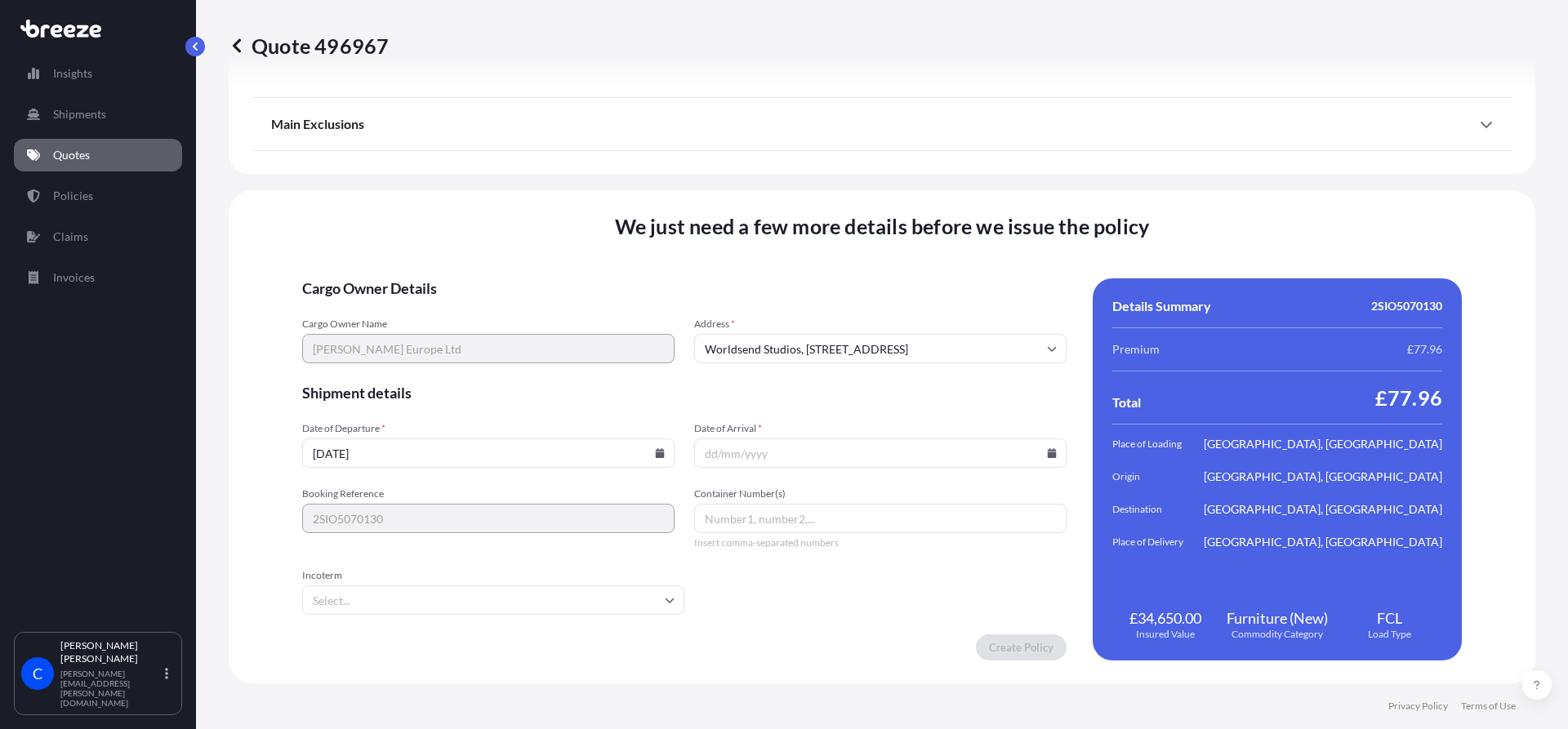
click at [1047, 452] on icon at bounding box center [1051, 453] width 9 height 9
click at [981, 180] on button at bounding box center [985, 178] width 26 height 26
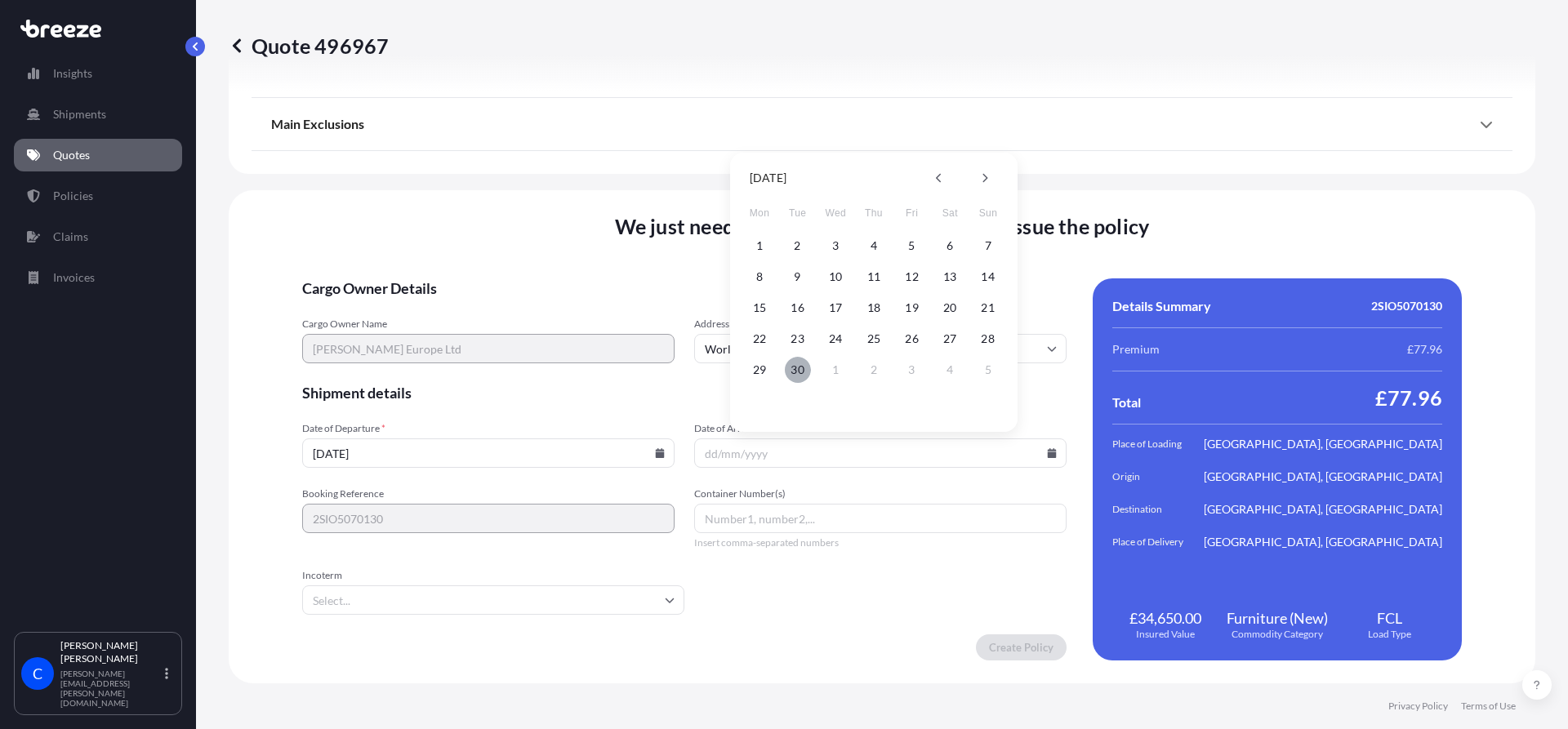
click at [798, 367] on button "30" at bounding box center [798, 370] width 26 height 26
type input "[DATE]"
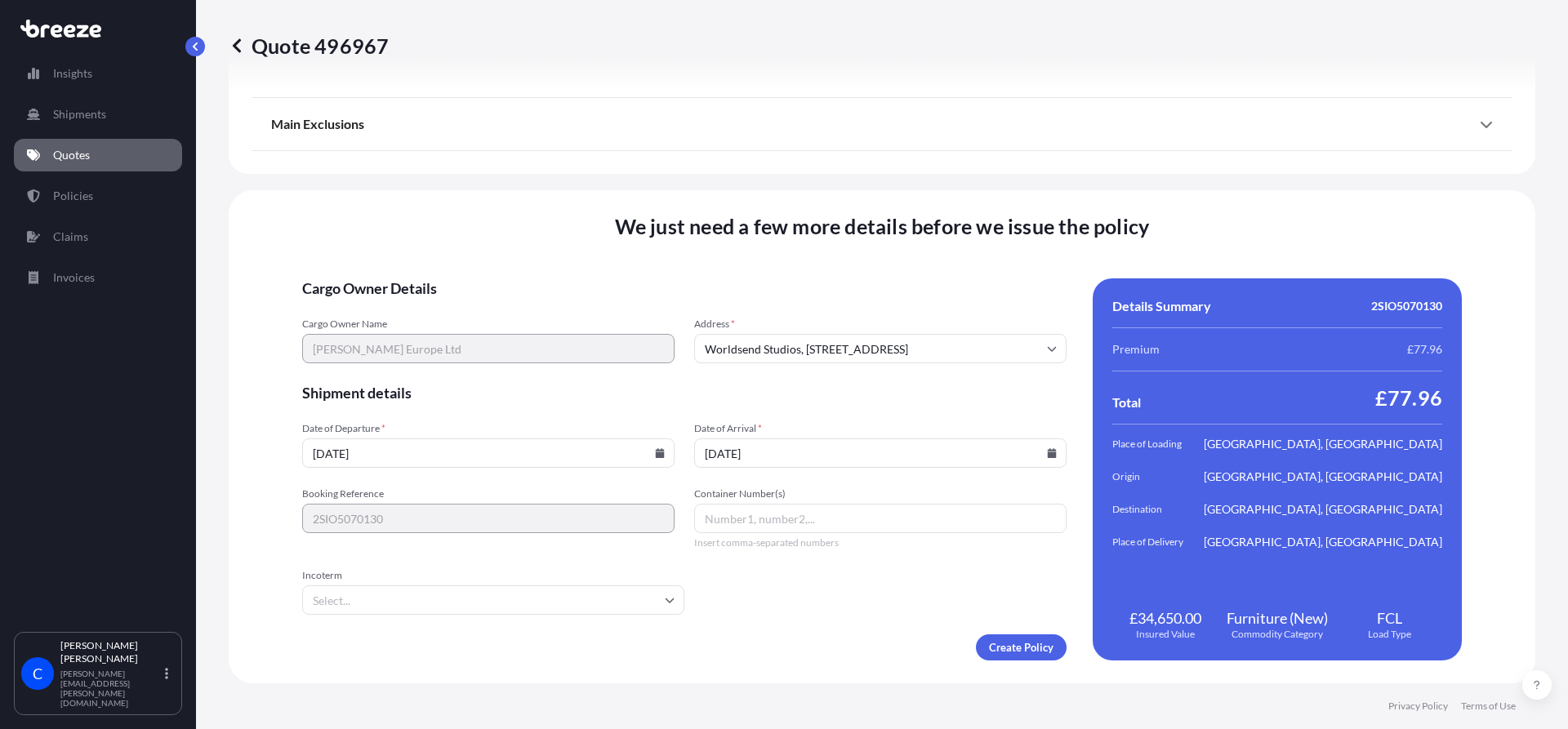
click at [762, 522] on input "Container Number(s)" at bounding box center [880, 518] width 372 height 29
click at [670, 601] on icon at bounding box center [669, 600] width 9 height 9
type input "EGSU9182880"
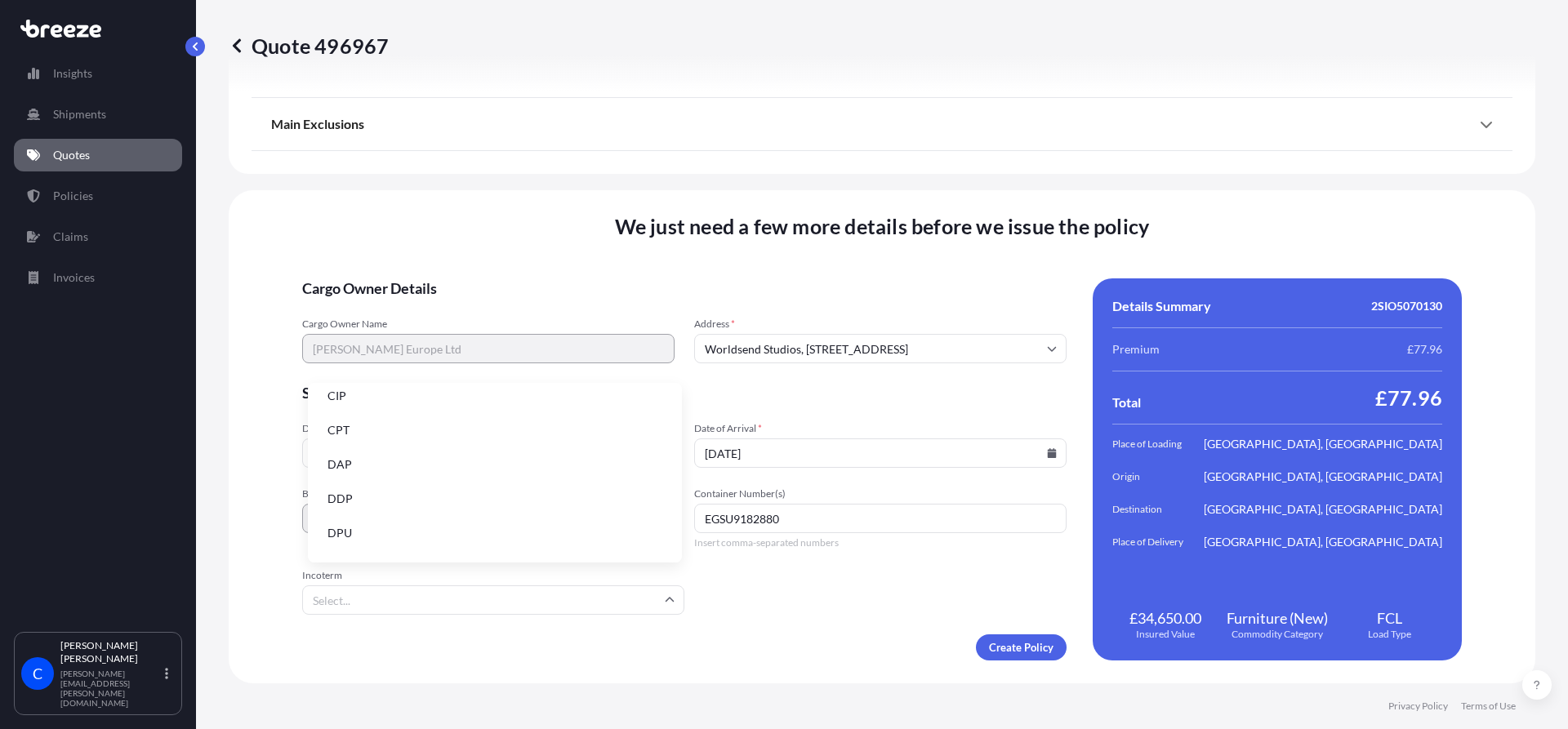
scroll to position [163, 0]
click at [410, 484] on li "EXW" at bounding box center [494, 481] width 361 height 31
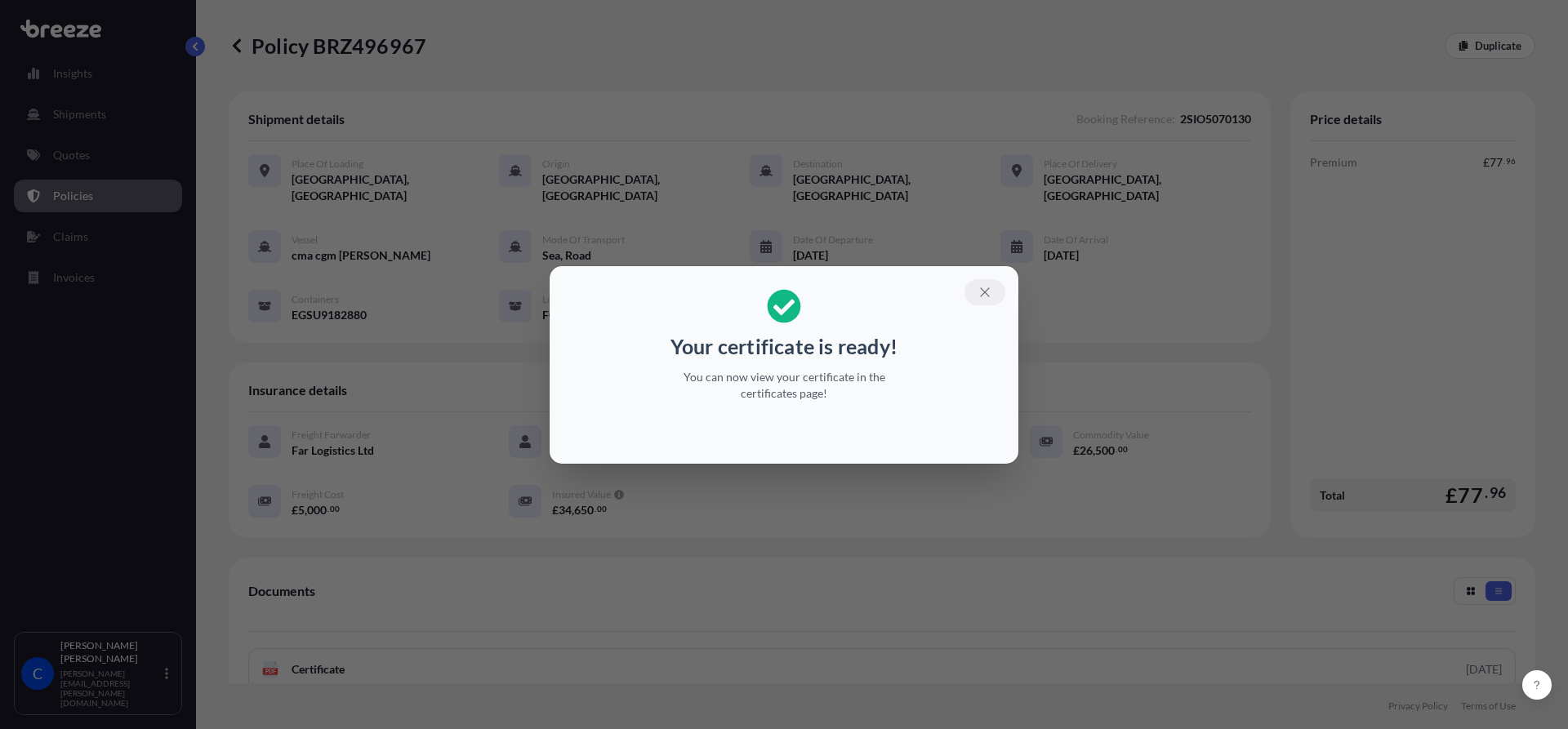
click at [980, 295] on icon "button" at bounding box center [985, 292] width 15 height 15
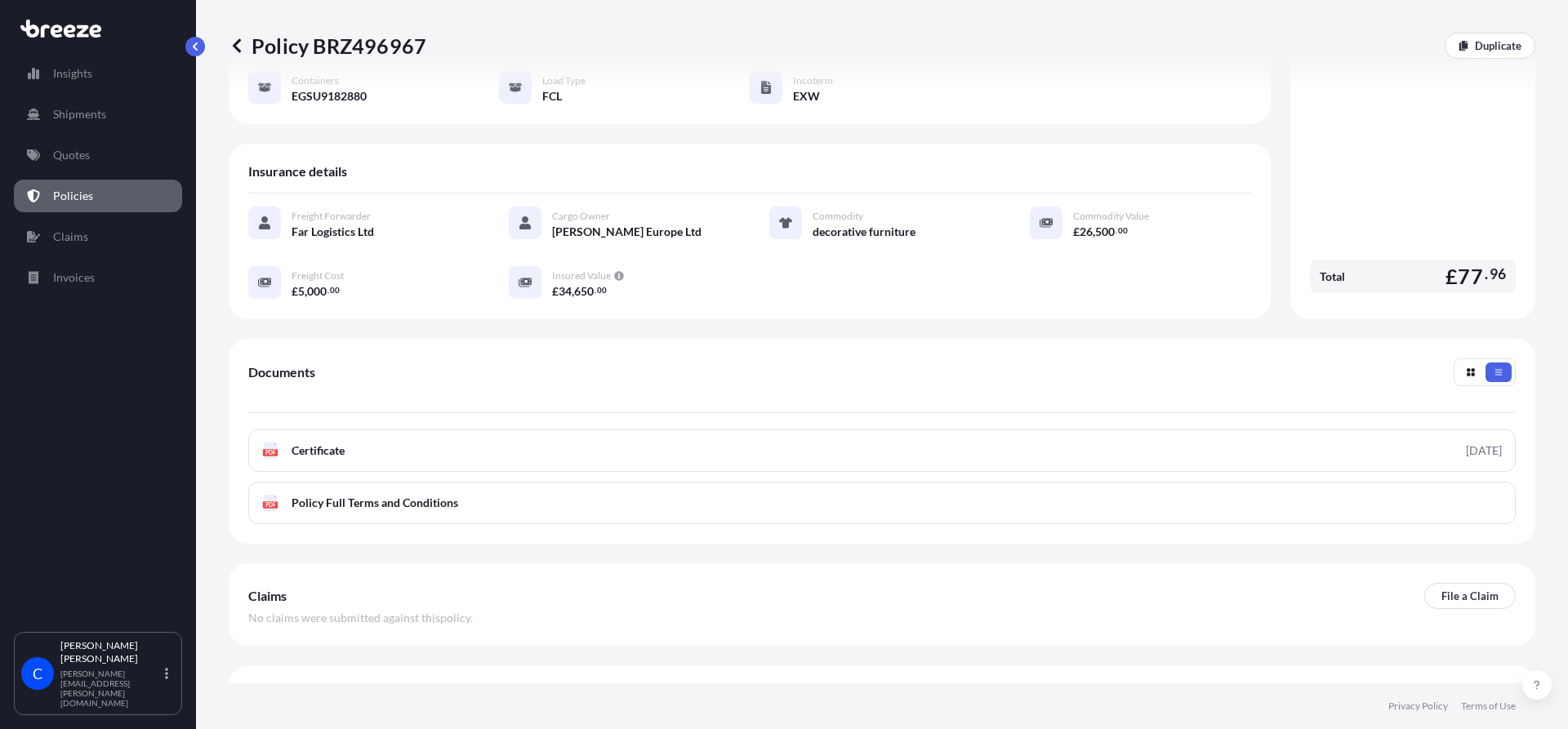
scroll to position [237, 0]
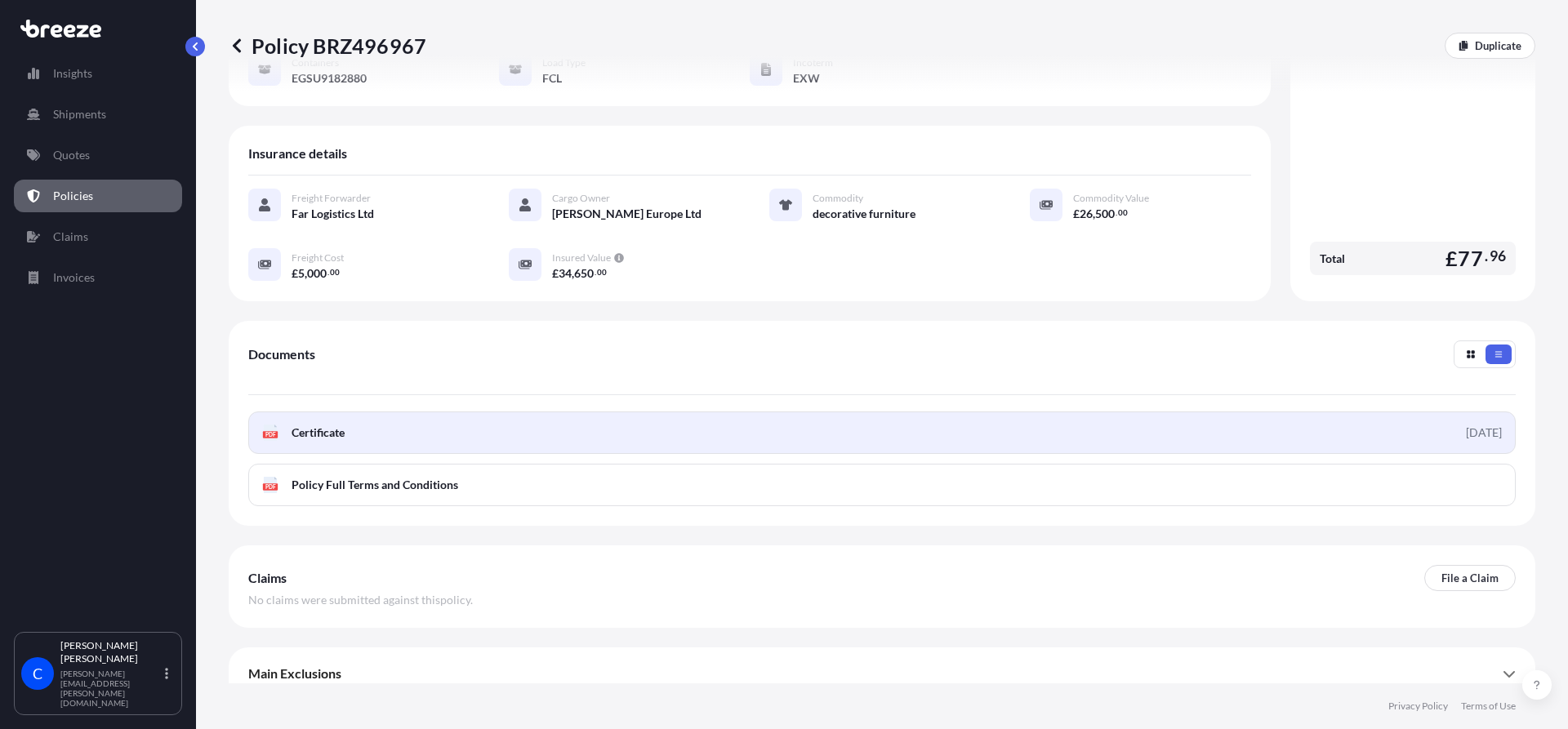
click at [305, 424] on span "Certificate" at bounding box center [318, 432] width 53 height 16
